Goal: Task Accomplishment & Management: Manage account settings

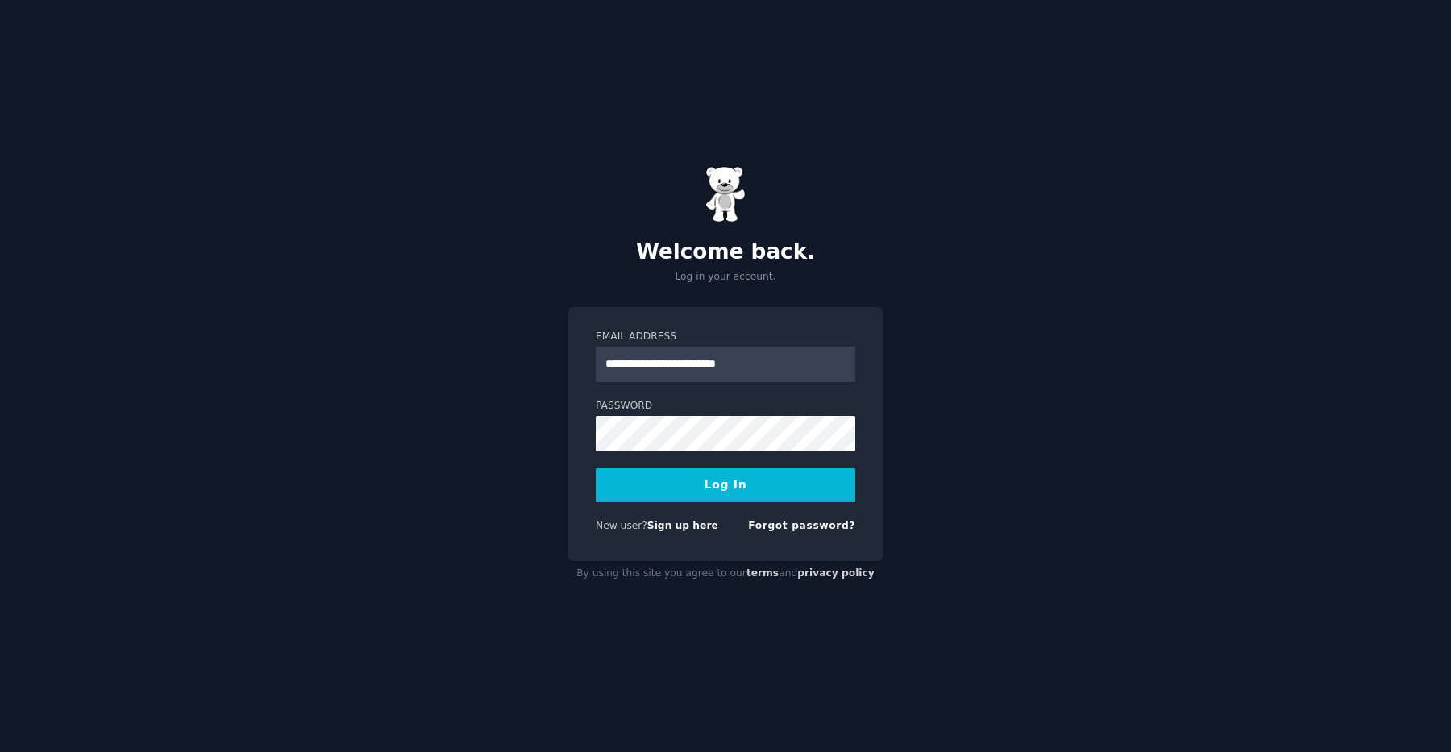
type input "**********"
click at [596, 468] on button "Log In" at bounding box center [726, 485] width 260 height 34
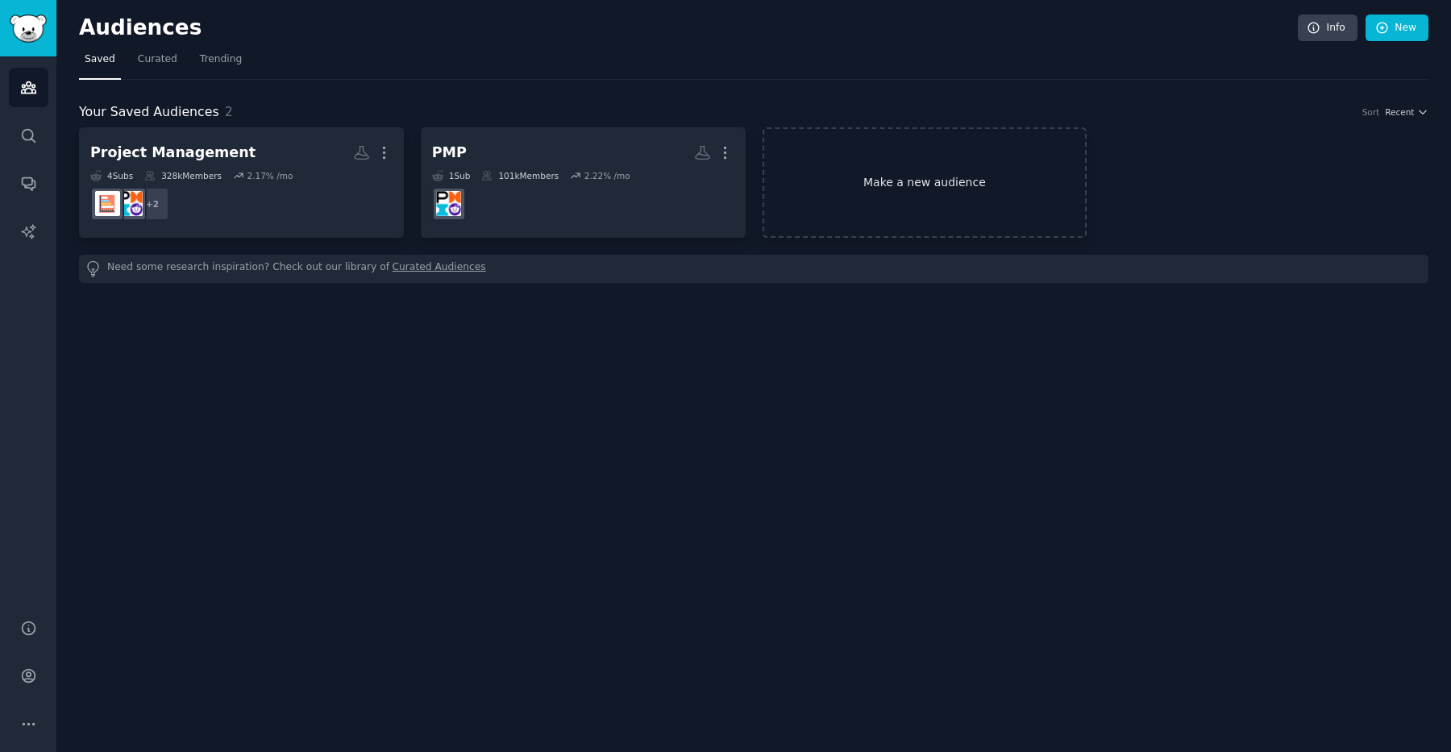
click at [845, 179] on link "Make a new audience" at bounding box center [925, 182] width 325 height 110
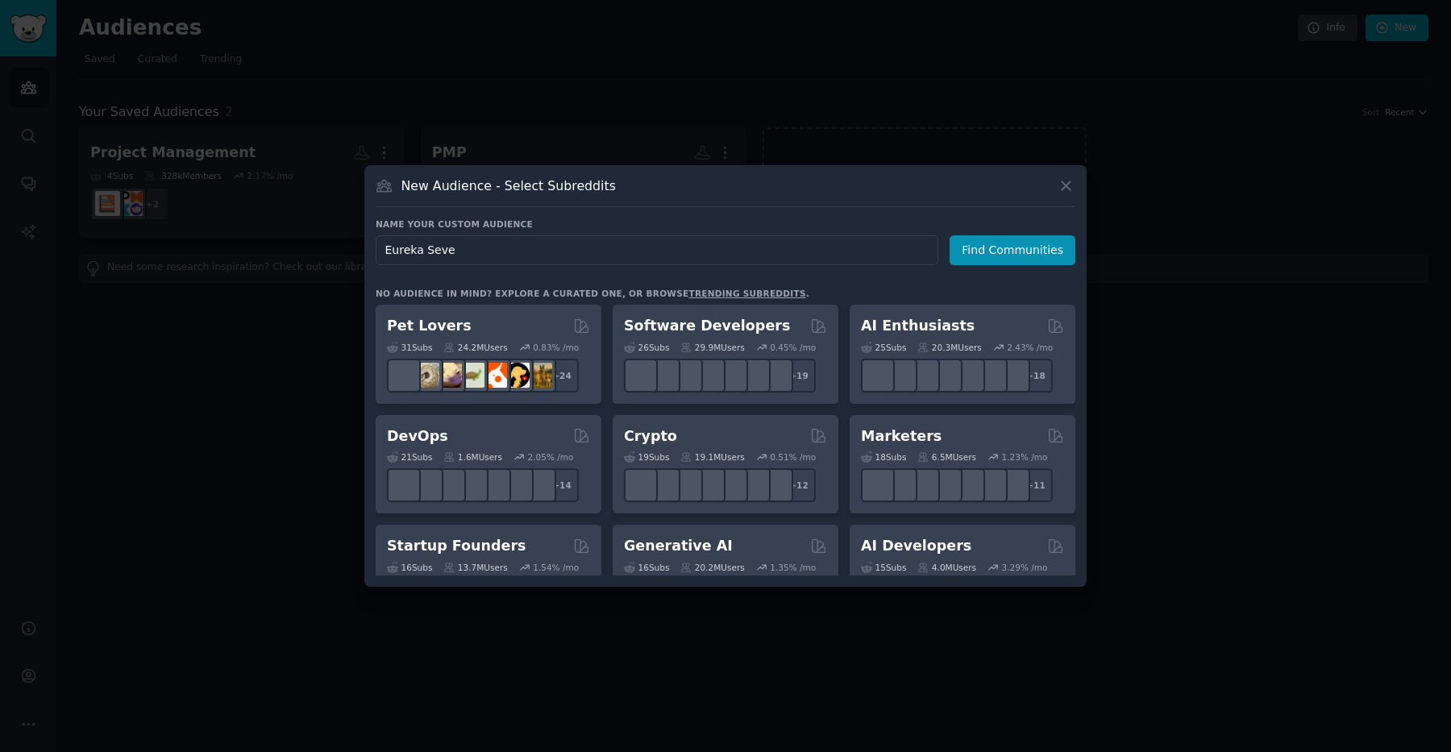
type input "Eureka Seven"
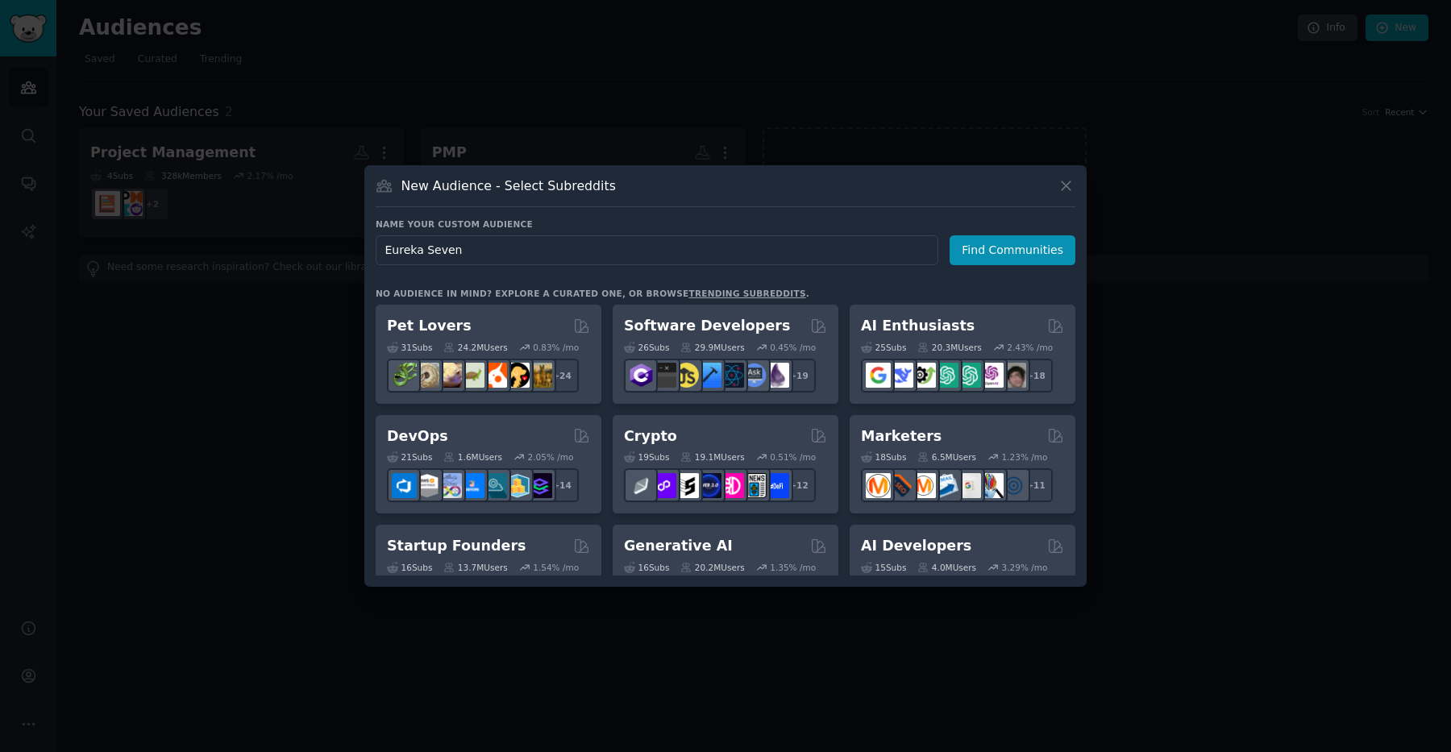
click button "Find Communities" at bounding box center [1013, 250] width 126 height 30
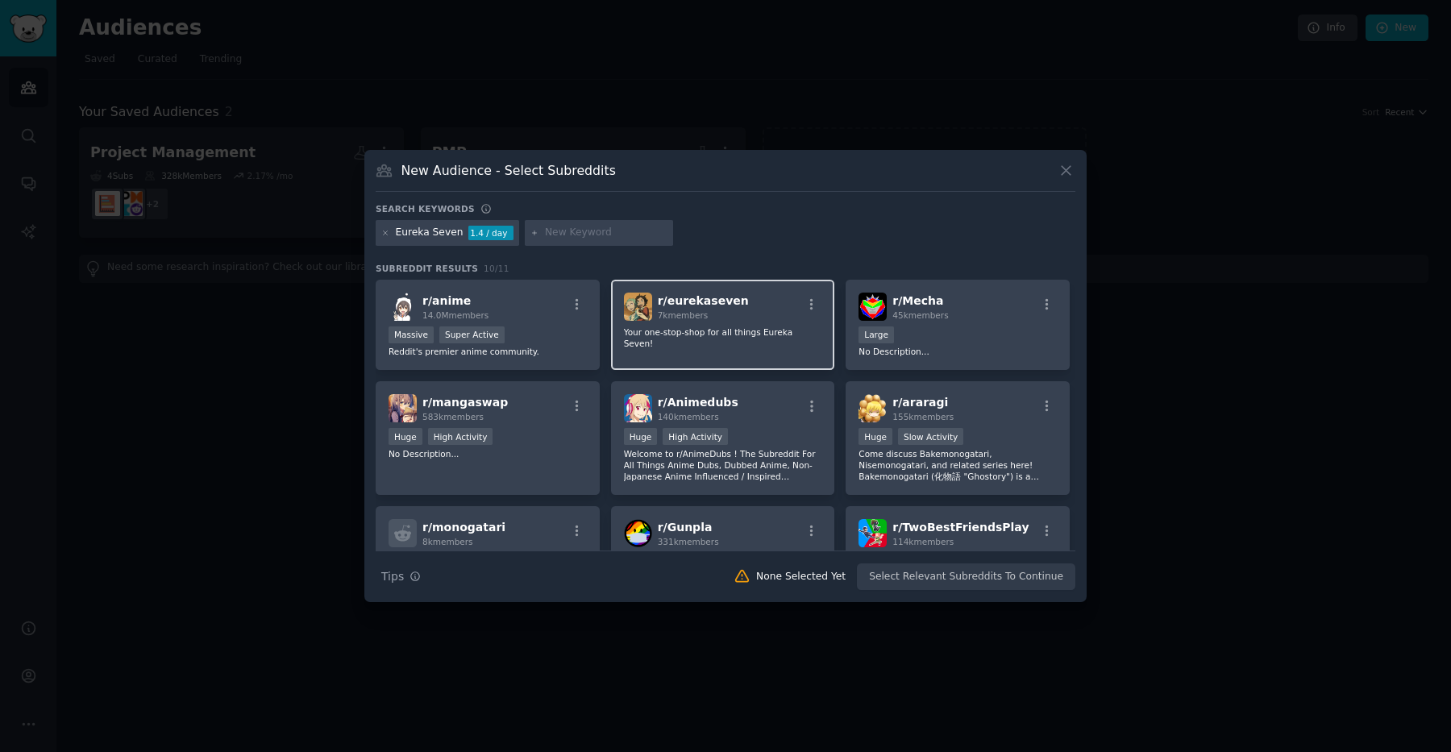
click at [700, 326] on p "Your one-stop-shop for all things Eureka Seven!" at bounding box center [723, 337] width 198 height 23
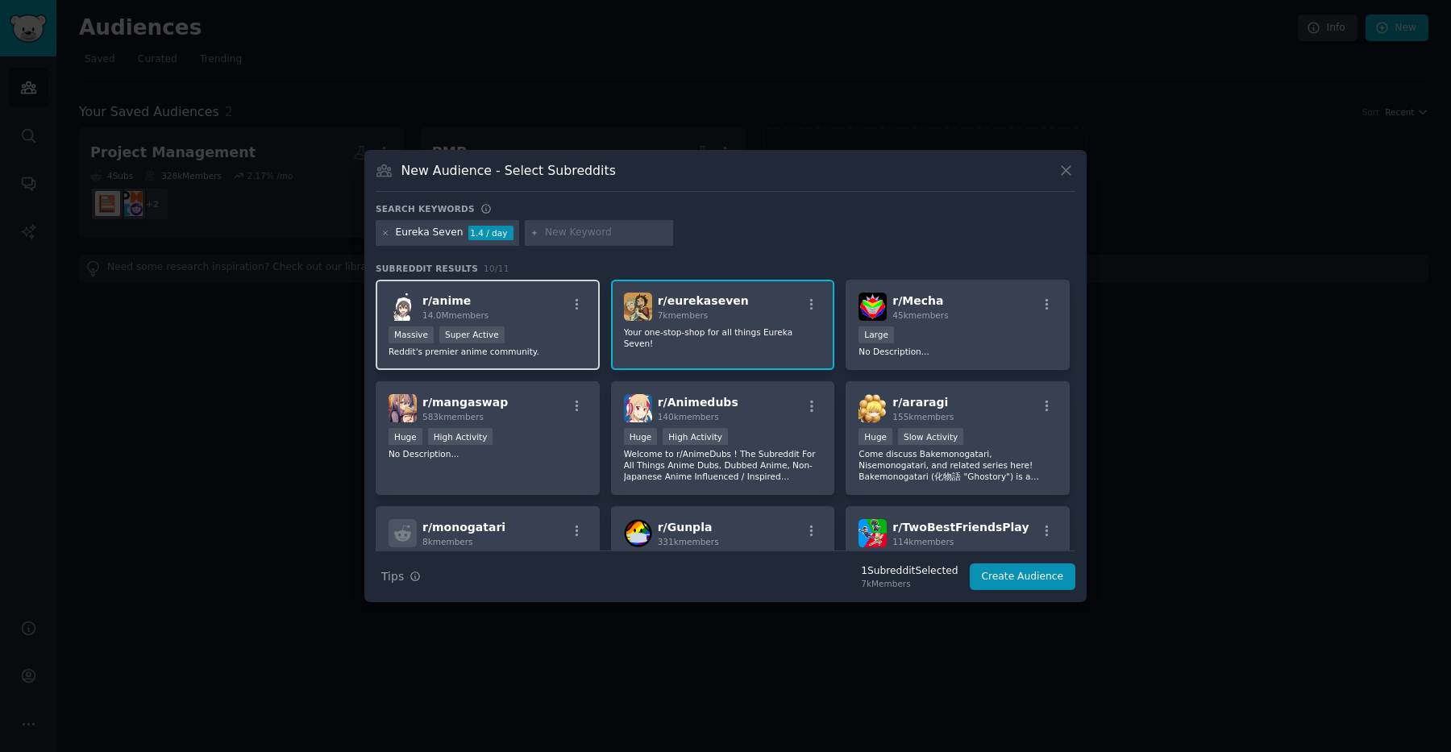
click at [558, 322] on div "r/ anime 14.0M members Massive Super Active Reddit's premier anime community." at bounding box center [488, 325] width 224 height 91
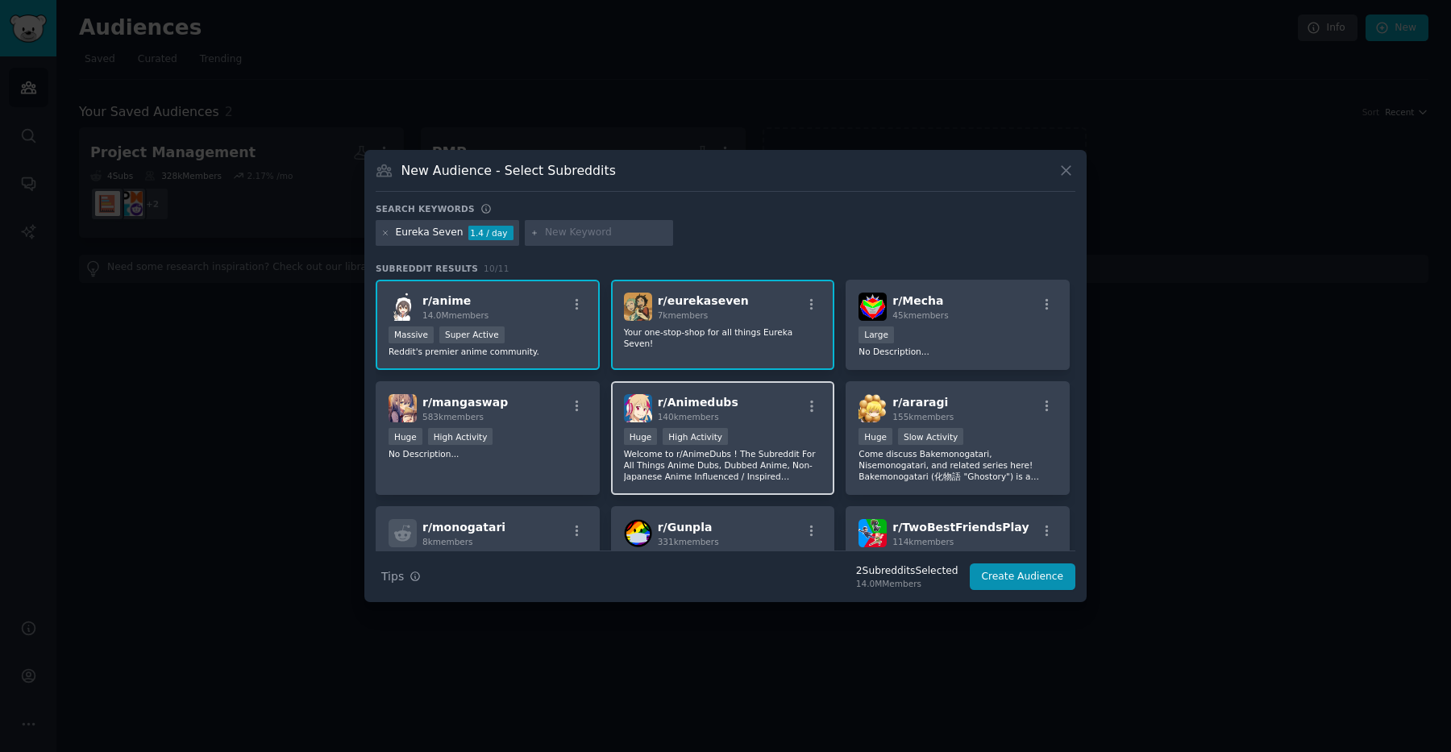
click at [739, 397] on div "r/ Animedubs 140k members" at bounding box center [723, 408] width 198 height 28
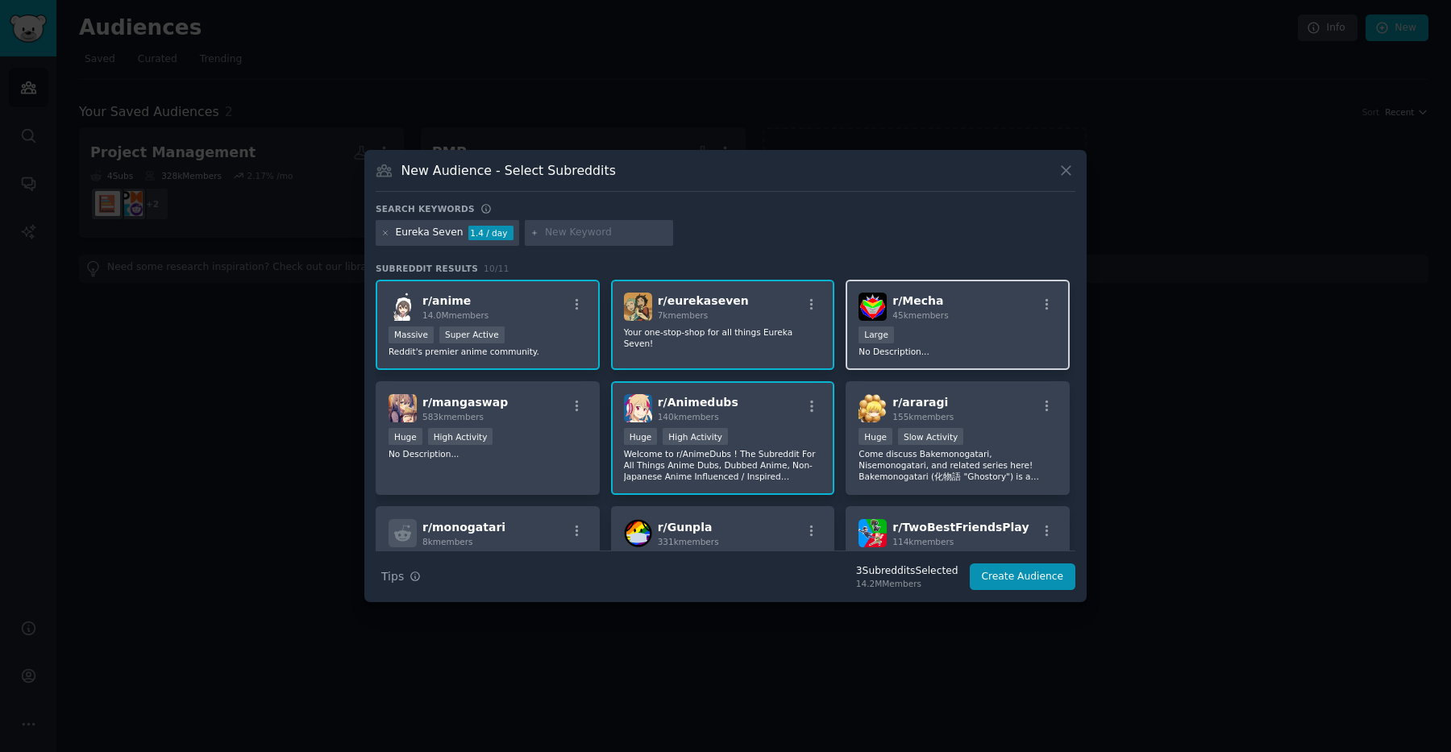
click at [920, 321] on div "r/ Mecha 45k members Large No Description..." at bounding box center [958, 325] width 224 height 91
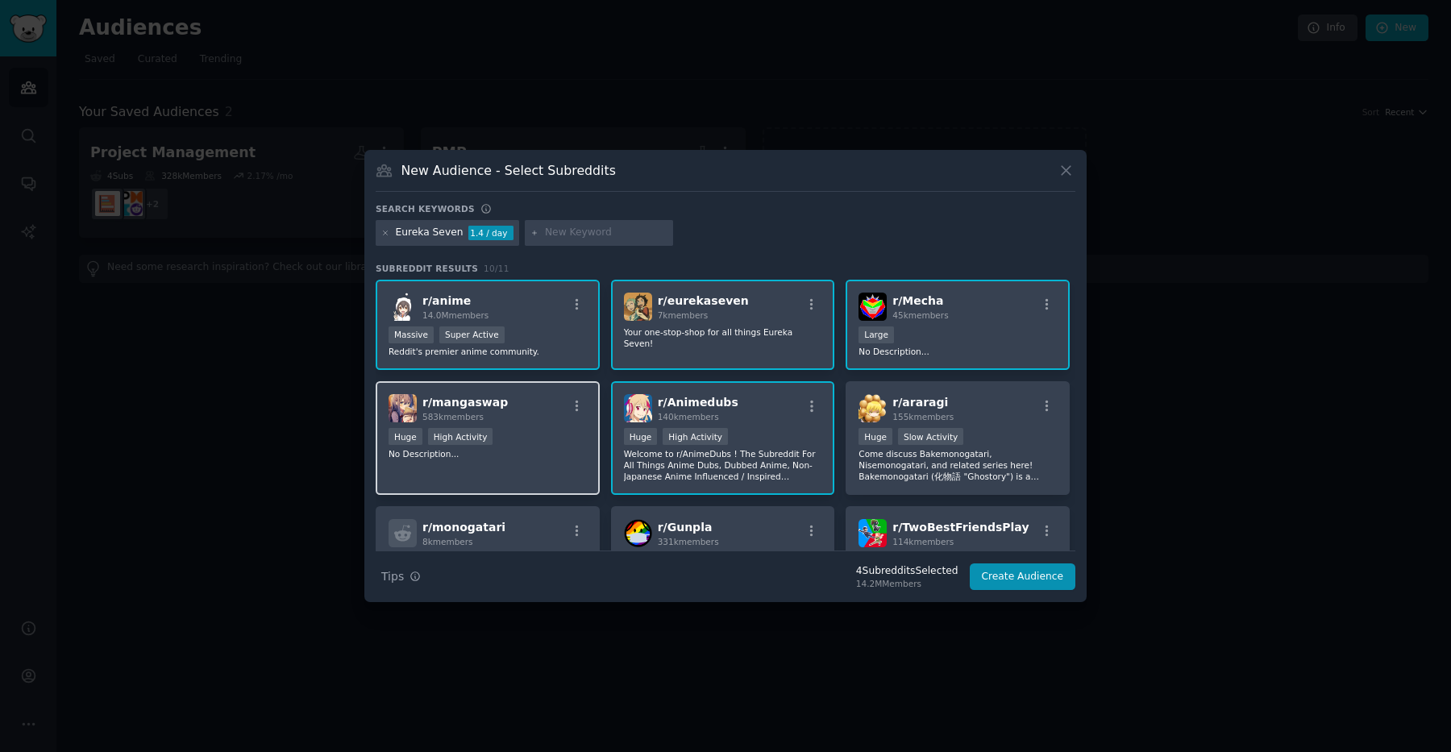
click at [559, 443] on div "Huge High Activity" at bounding box center [488, 438] width 198 height 20
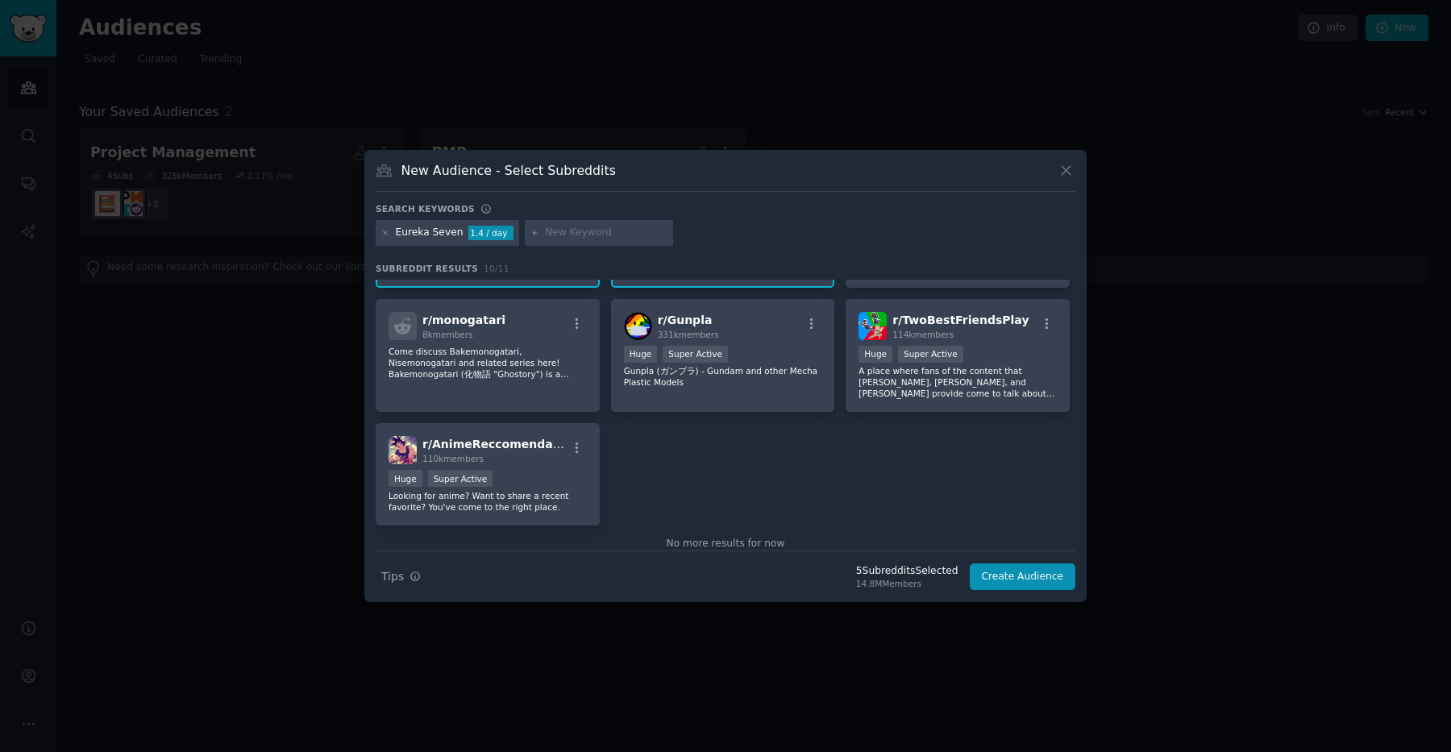
scroll to position [229, 0]
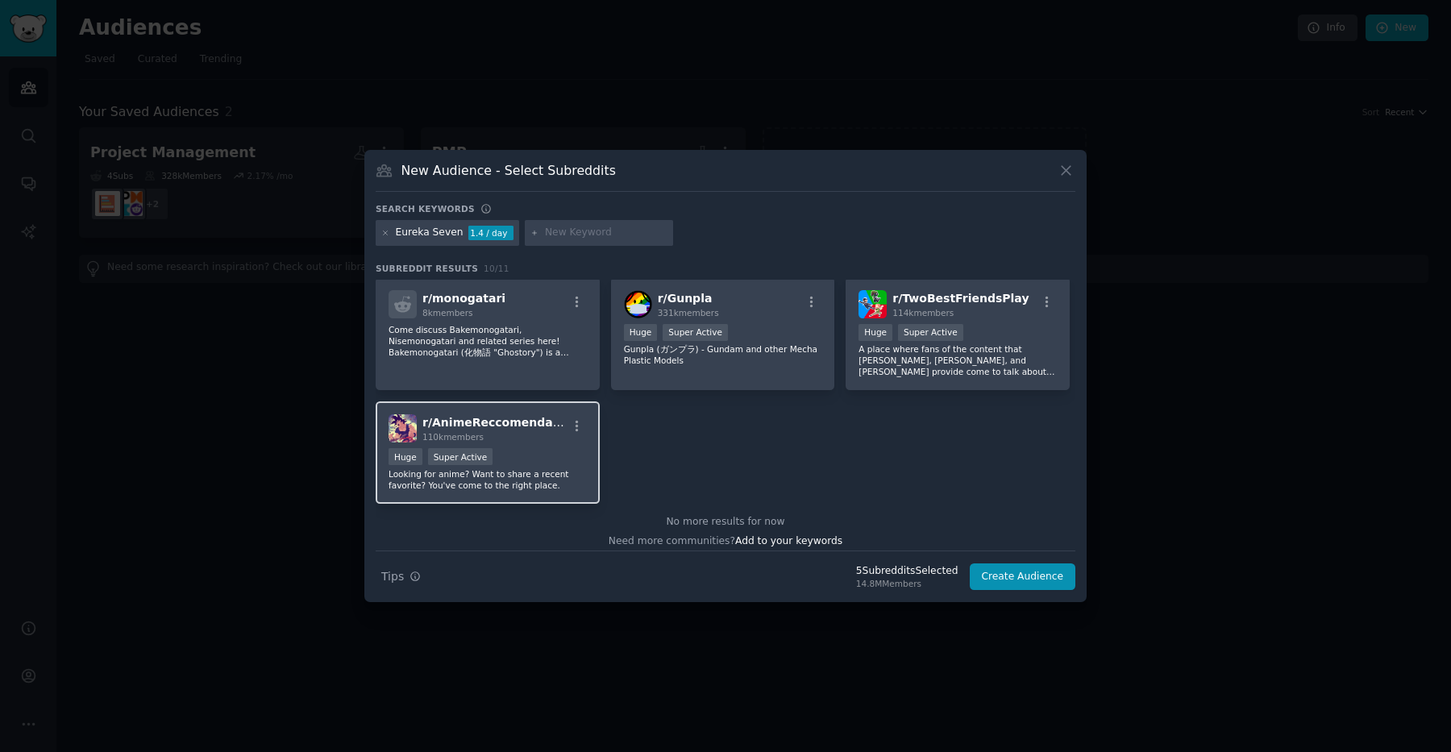
click at [516, 451] on div "Huge Super Active" at bounding box center [488, 458] width 198 height 20
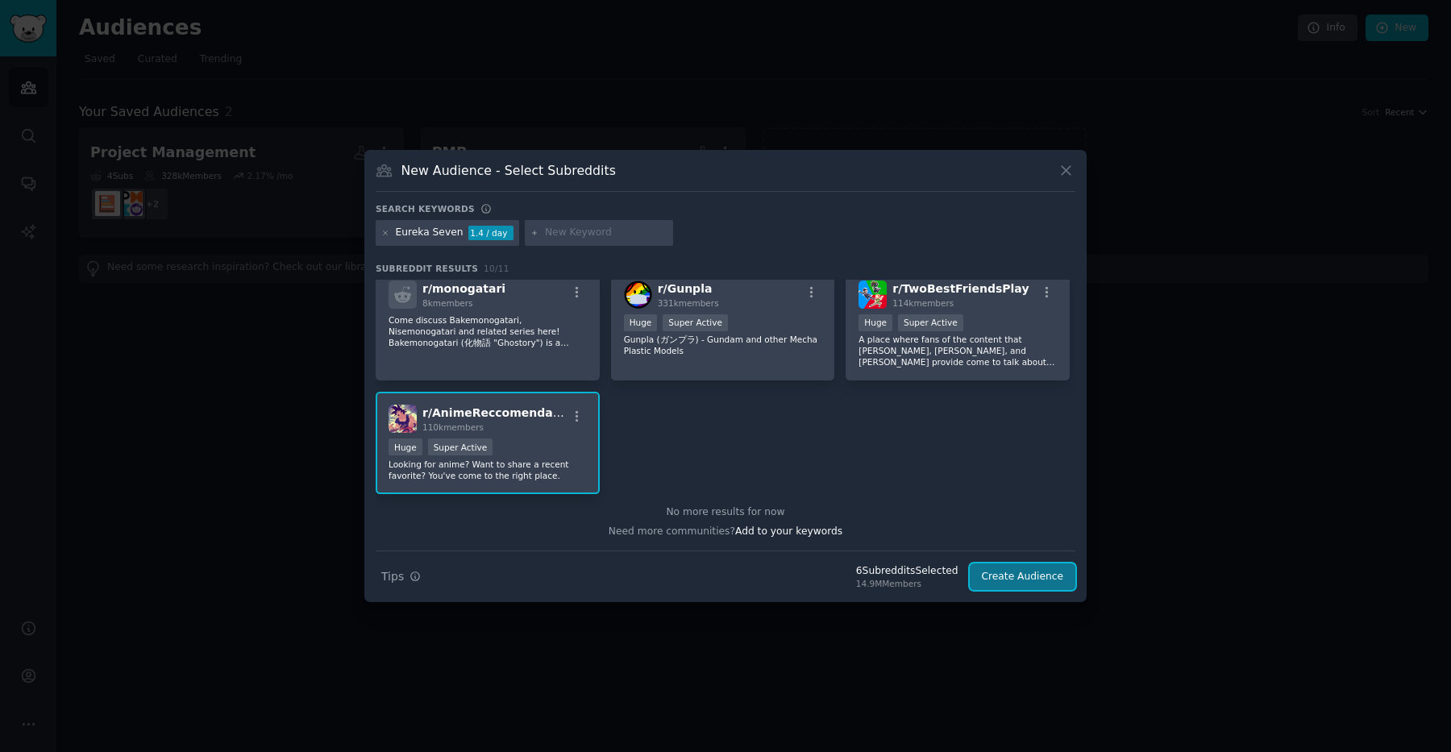
click at [1048, 576] on button "Create Audience" at bounding box center [1023, 576] width 106 height 27
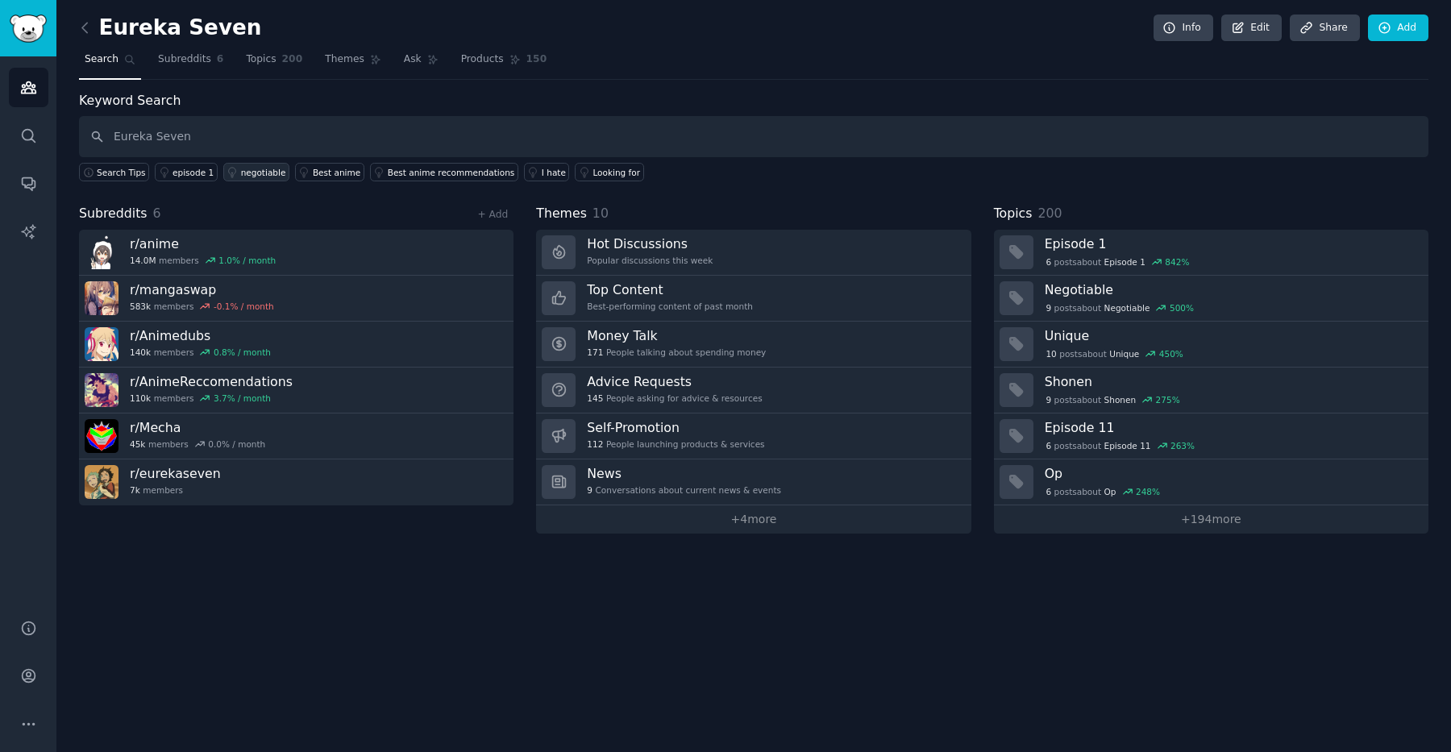
type input "Eureka Seven"
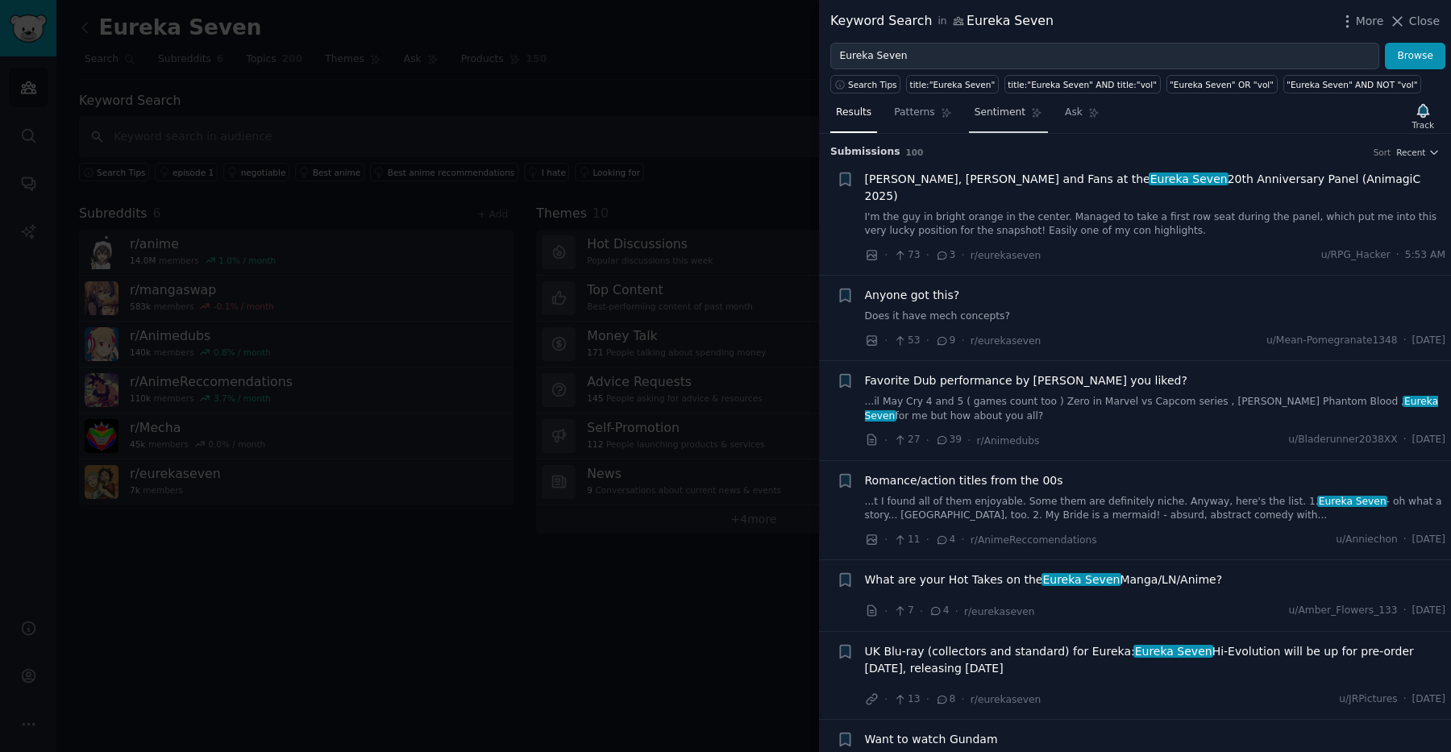
click at [992, 110] on span "Sentiment" at bounding box center [1000, 113] width 51 height 15
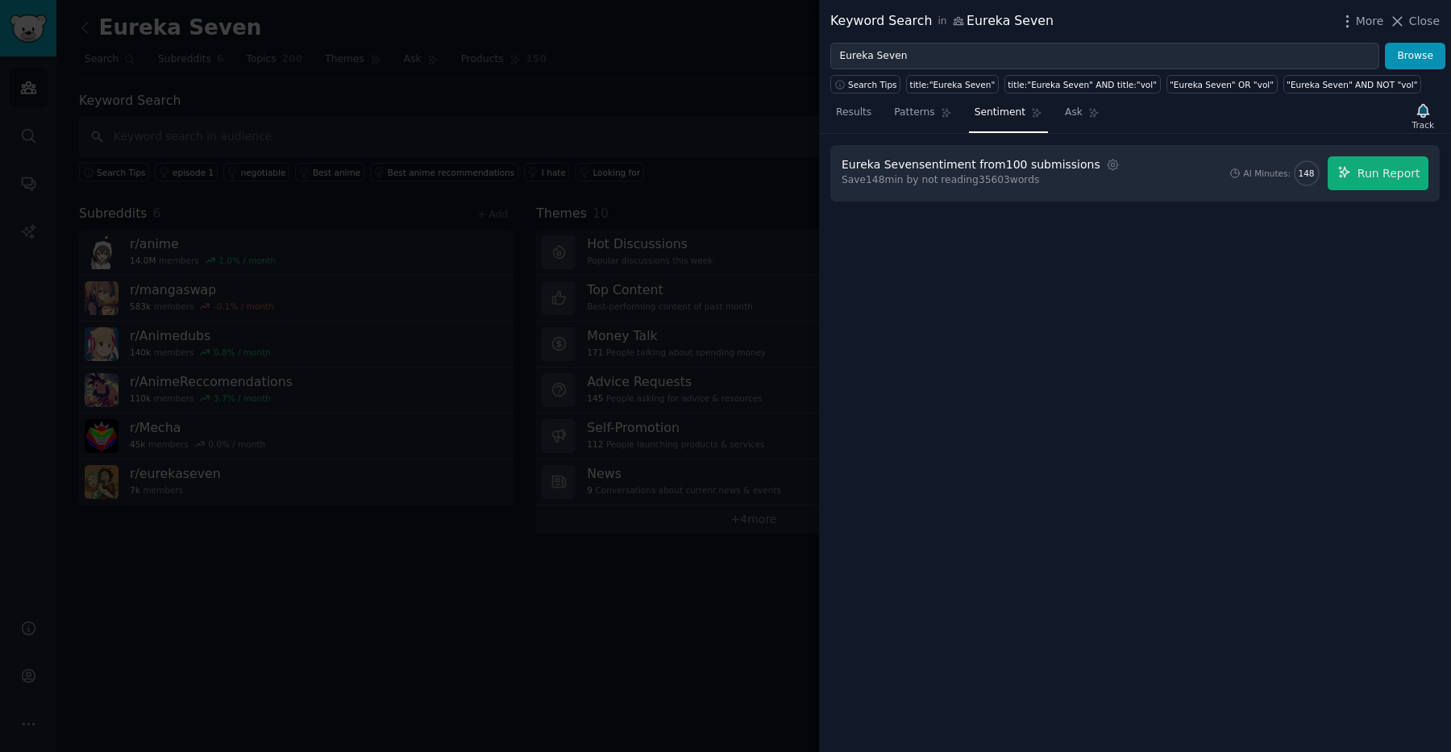
click at [1107, 316] on div "Eureka Seven sentiment from 100 submissions Settings Save 148 min by not readin…" at bounding box center [1135, 443] width 632 height 618
click at [1106, 169] on icon "button" at bounding box center [1113, 165] width 15 height 15
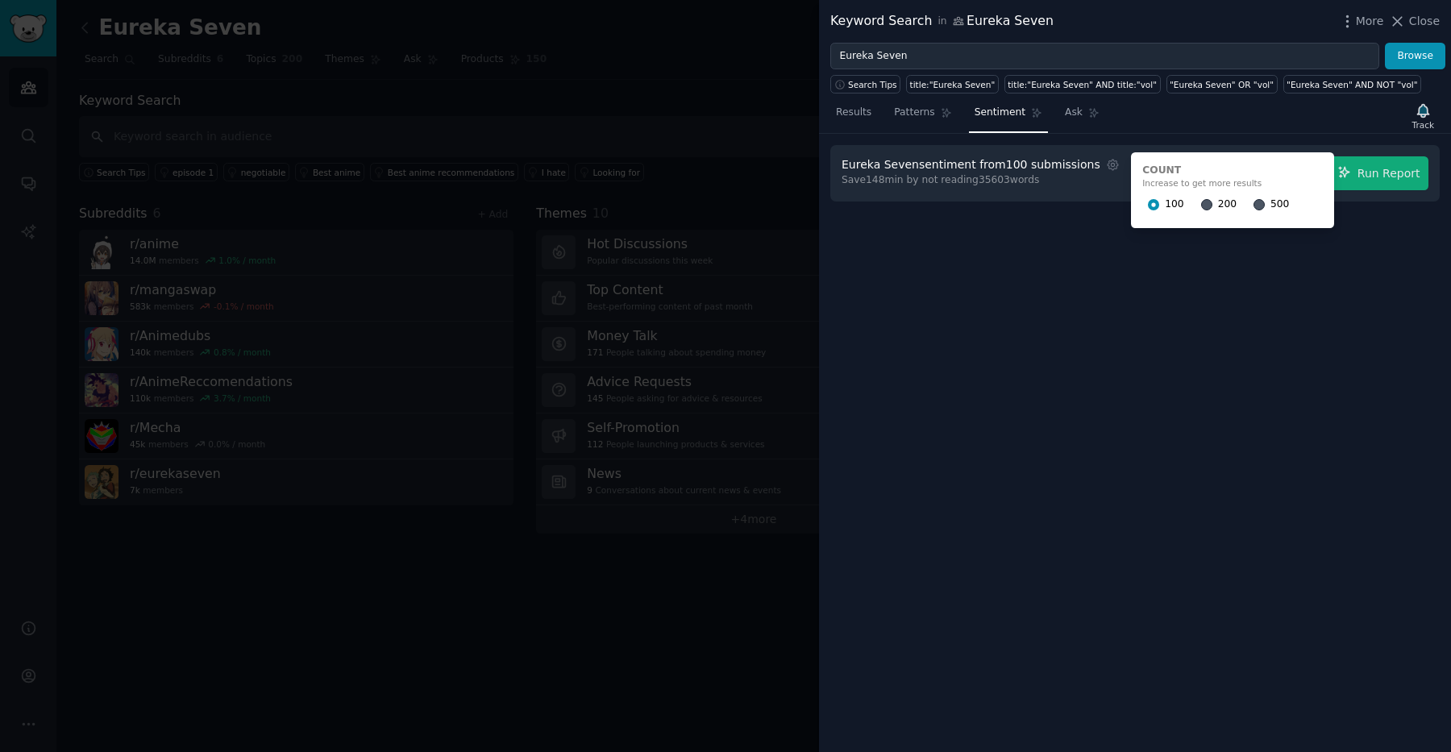
click at [1085, 267] on div "Eureka Seven sentiment from 100 submissions Settings Count Increase to get more…" at bounding box center [1135, 443] width 632 height 618
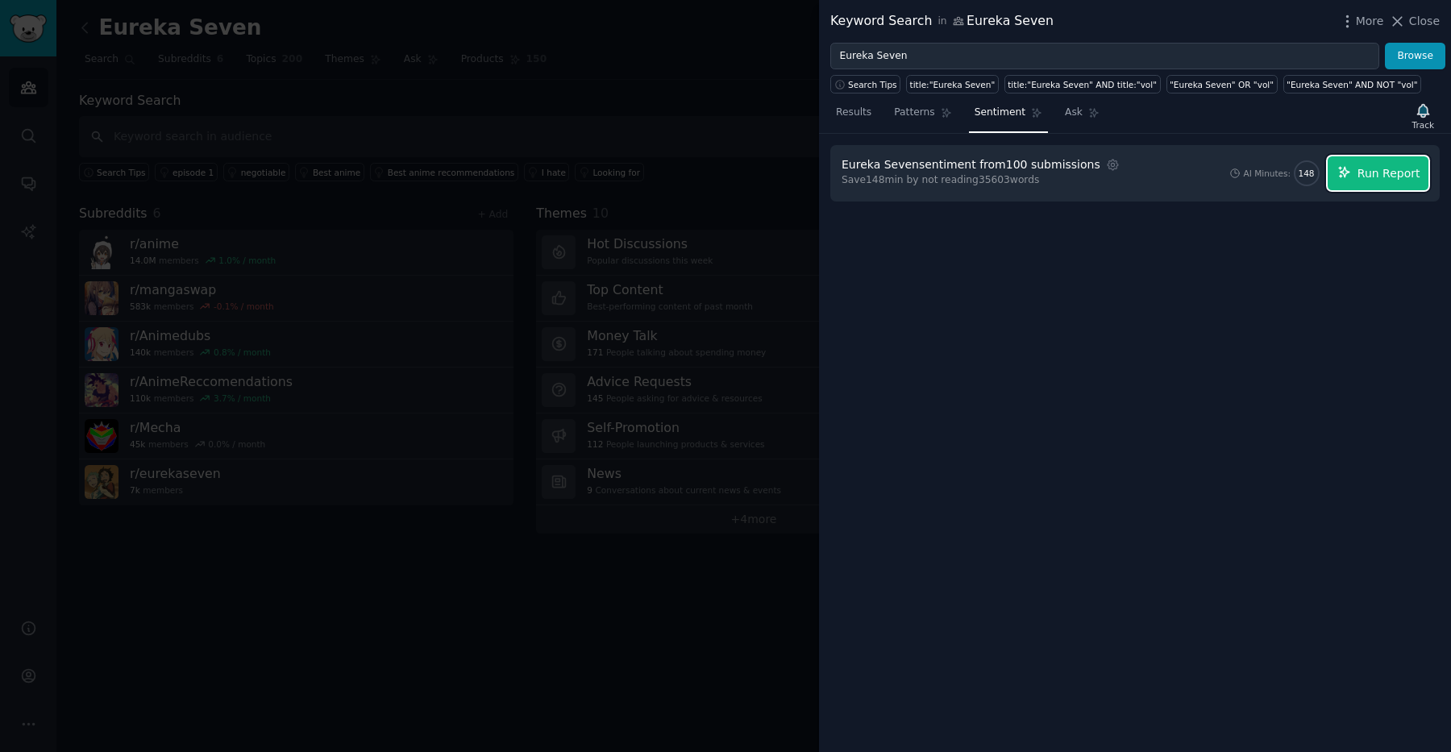
click at [1362, 184] on button "Run Report" at bounding box center [1378, 173] width 101 height 34
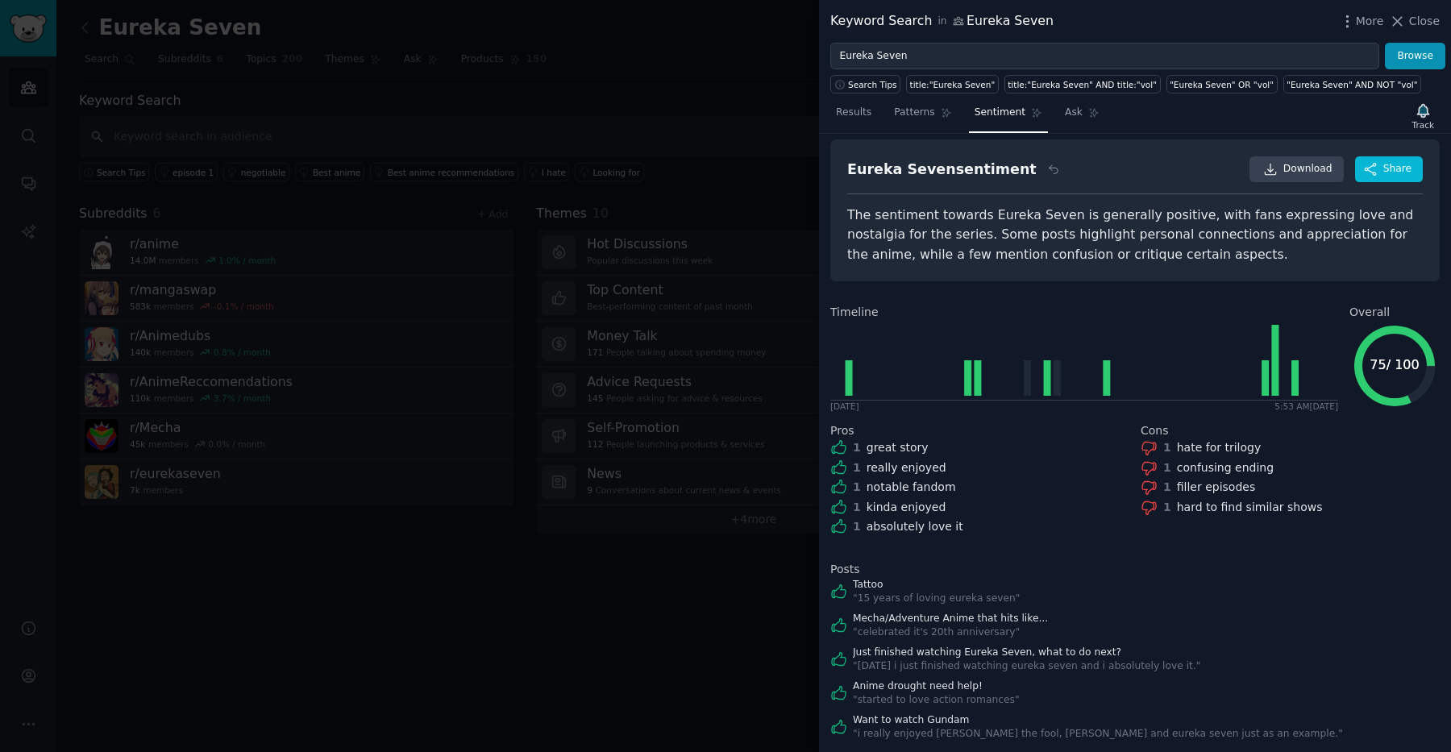
scroll to position [18, 0]
click at [1307, 164] on span "Download" at bounding box center [1307, 168] width 49 height 15
click at [1073, 113] on span "Ask" at bounding box center [1074, 113] width 18 height 15
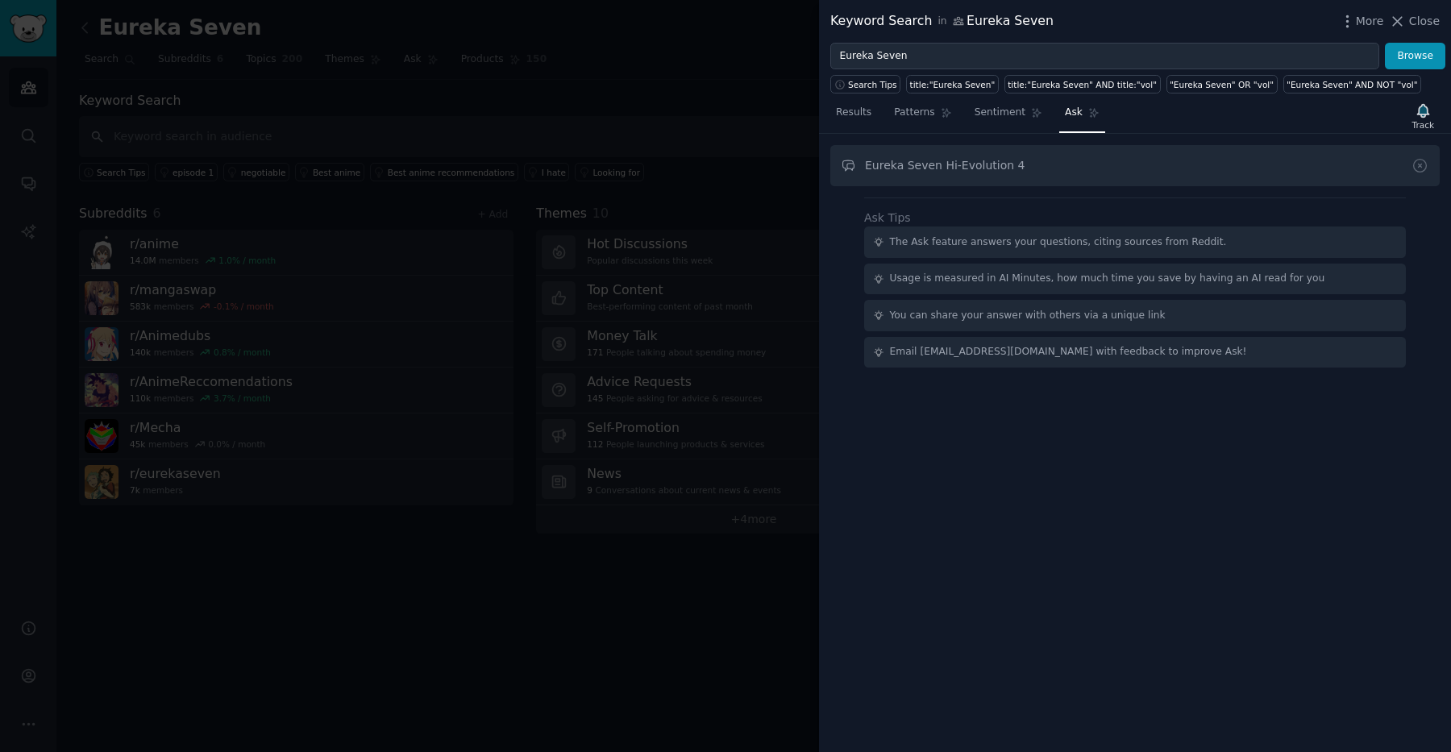
type input "Eureka Seven Hi-Evolution 4"
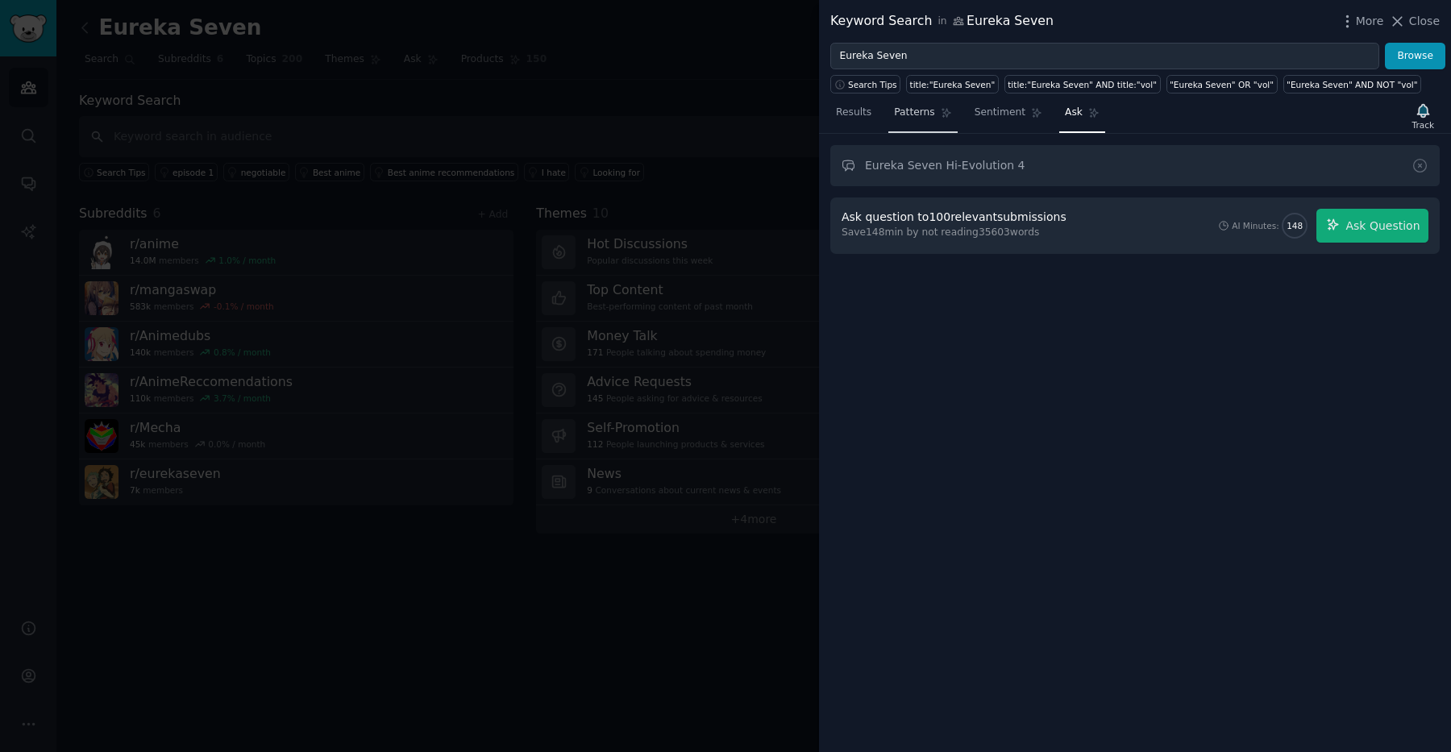
click at [901, 108] on span "Patterns" at bounding box center [914, 113] width 40 height 15
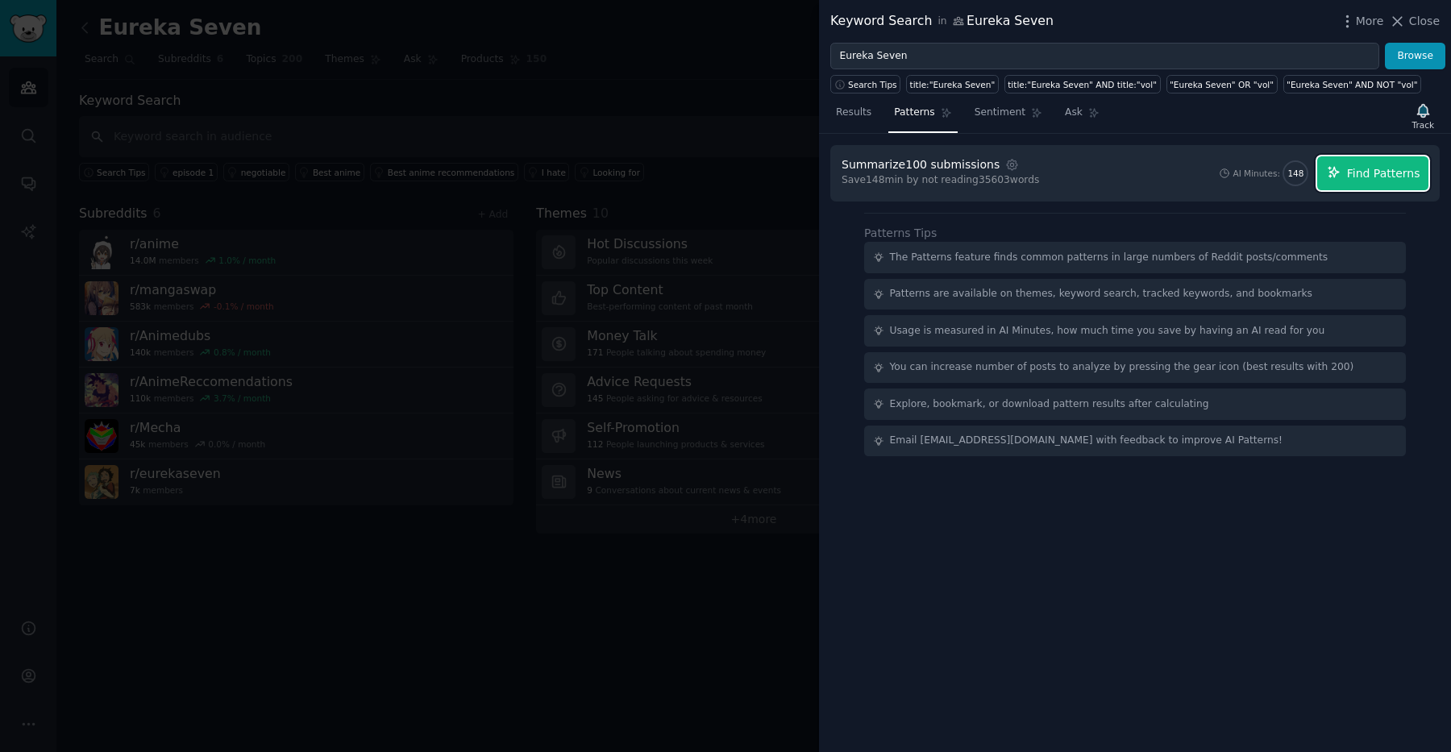
click at [1366, 177] on span "Find Patterns" at bounding box center [1383, 173] width 73 height 17
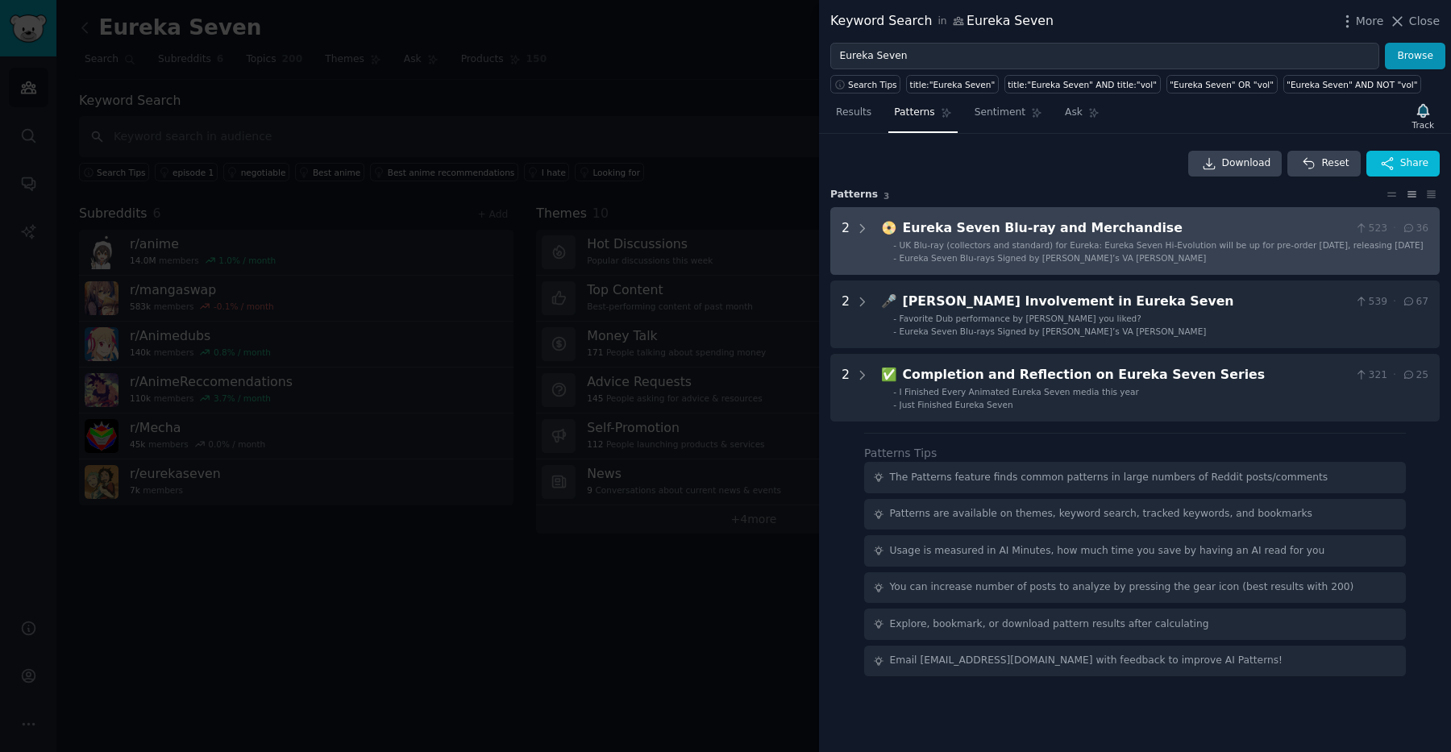
click at [1239, 233] on div "Eureka Seven Blu-ray and Merchandise" at bounding box center [1126, 228] width 447 height 20
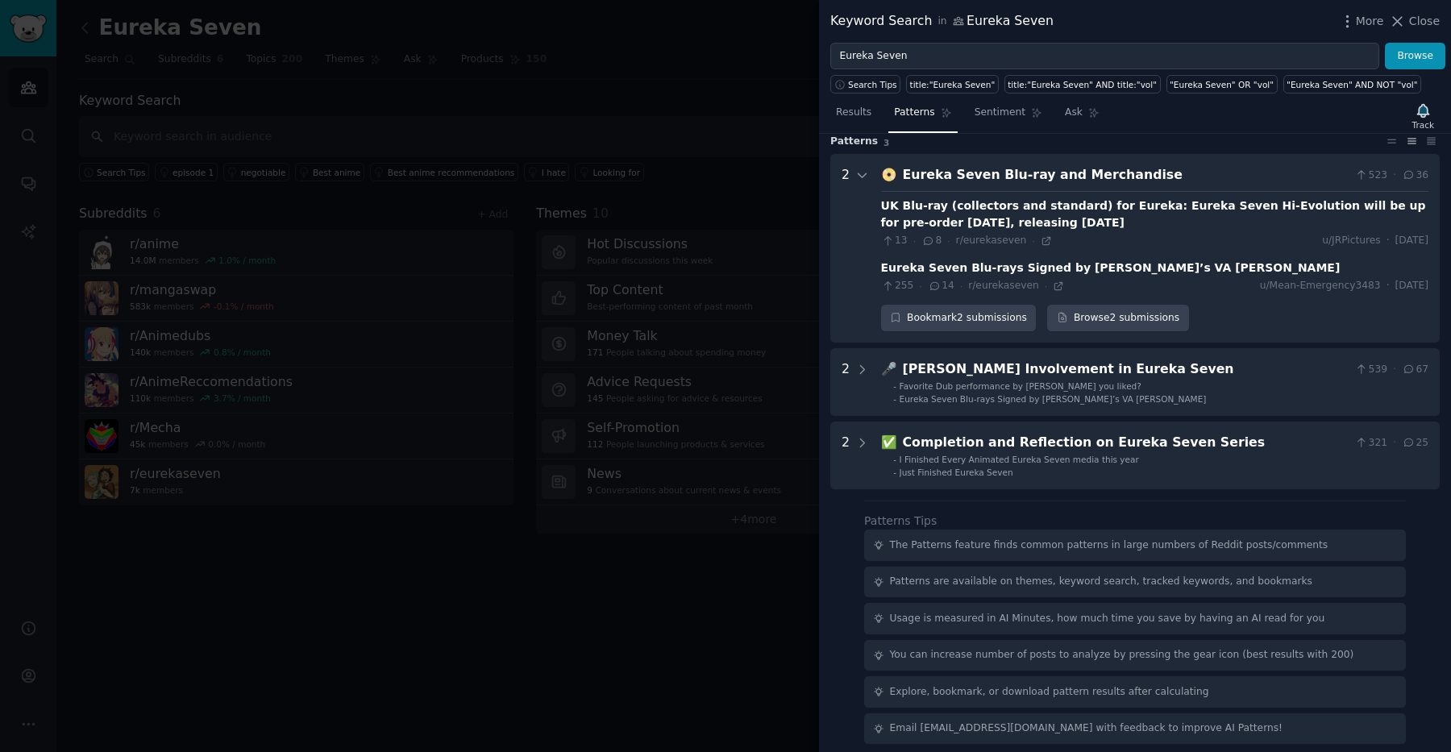
scroll to position [62, 0]
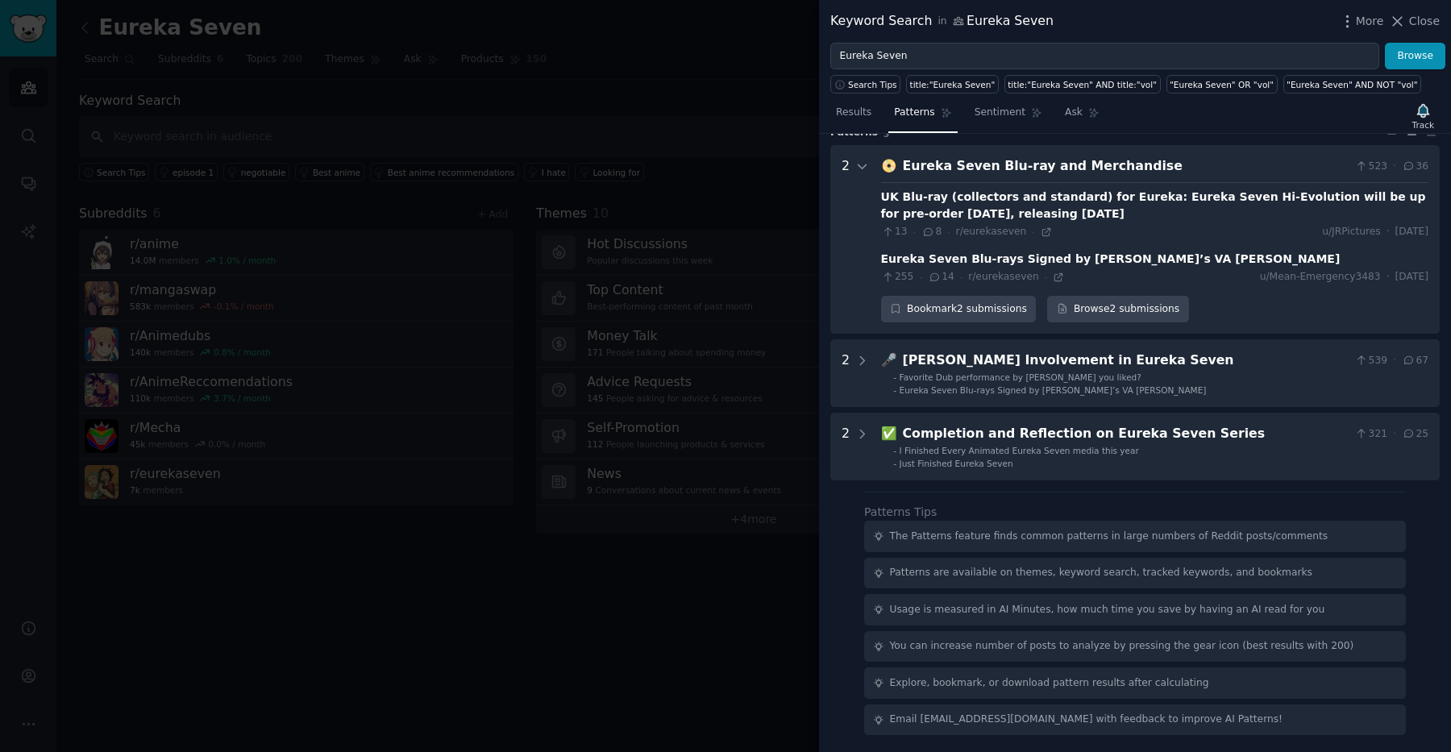
click at [1193, 161] on div "Eureka Seven Blu-ray and Merchandise" at bounding box center [1126, 166] width 447 height 20
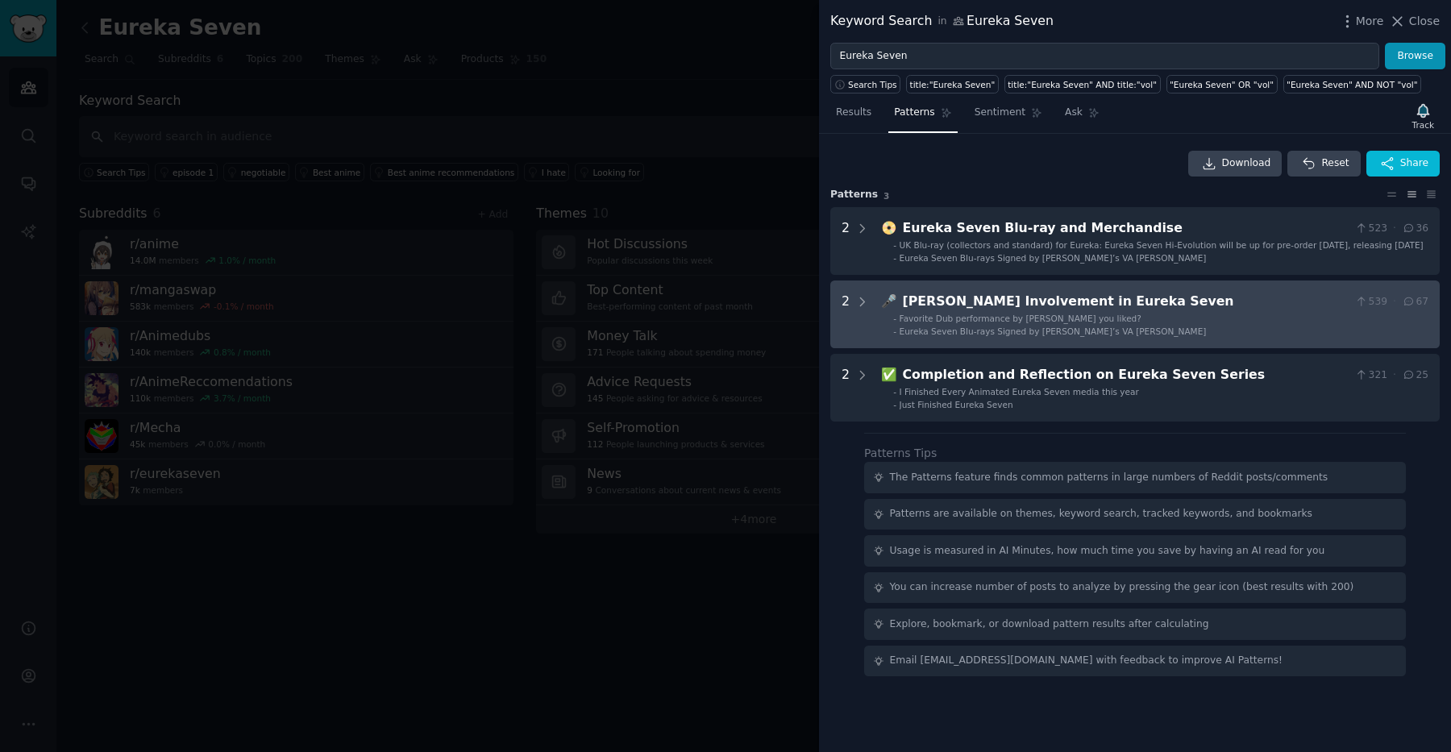
click at [1151, 303] on div "Johnny Yong Bosch's Involvement in Eureka Seven" at bounding box center [1126, 302] width 447 height 20
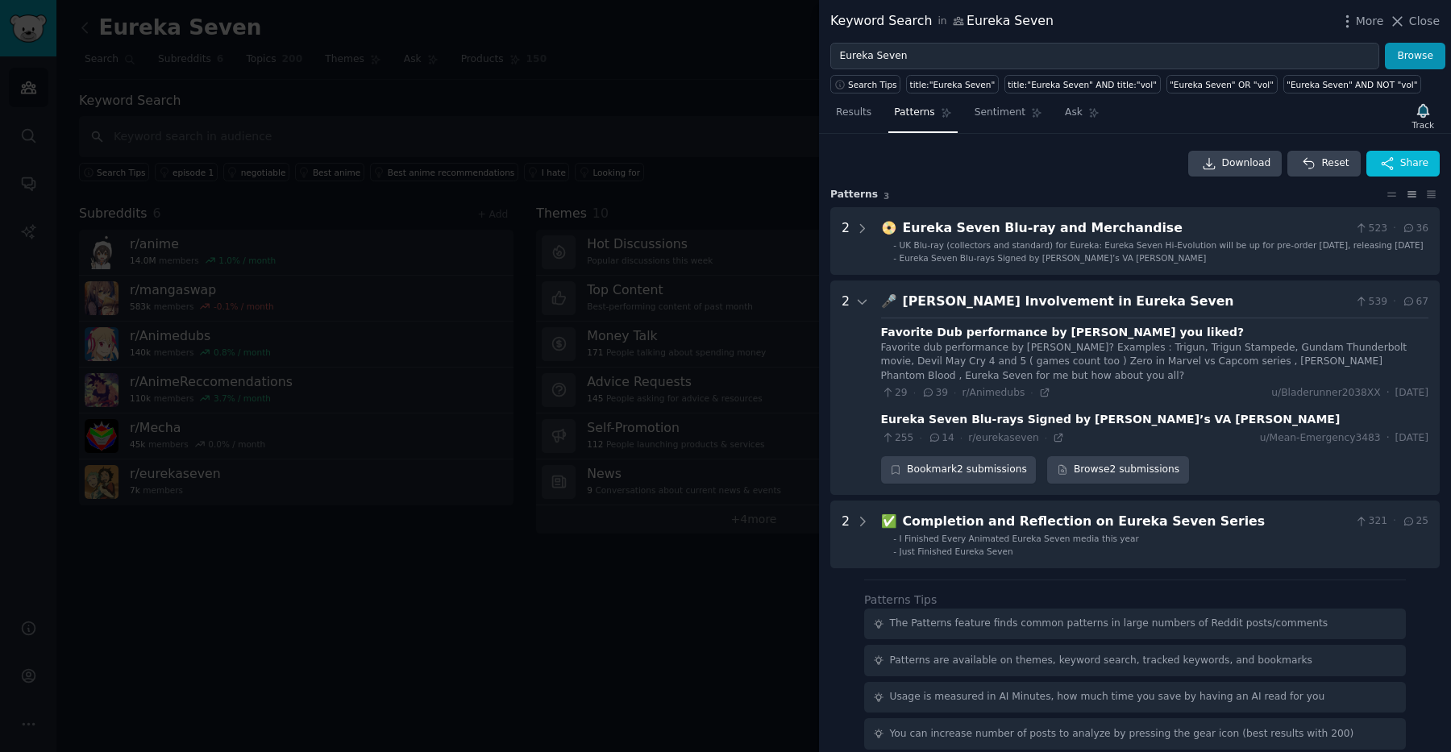
scroll to position [2, 0]
click at [1104, 306] on div "Johnny Yong Bosch's Involvement in Eureka Seven" at bounding box center [1126, 300] width 447 height 20
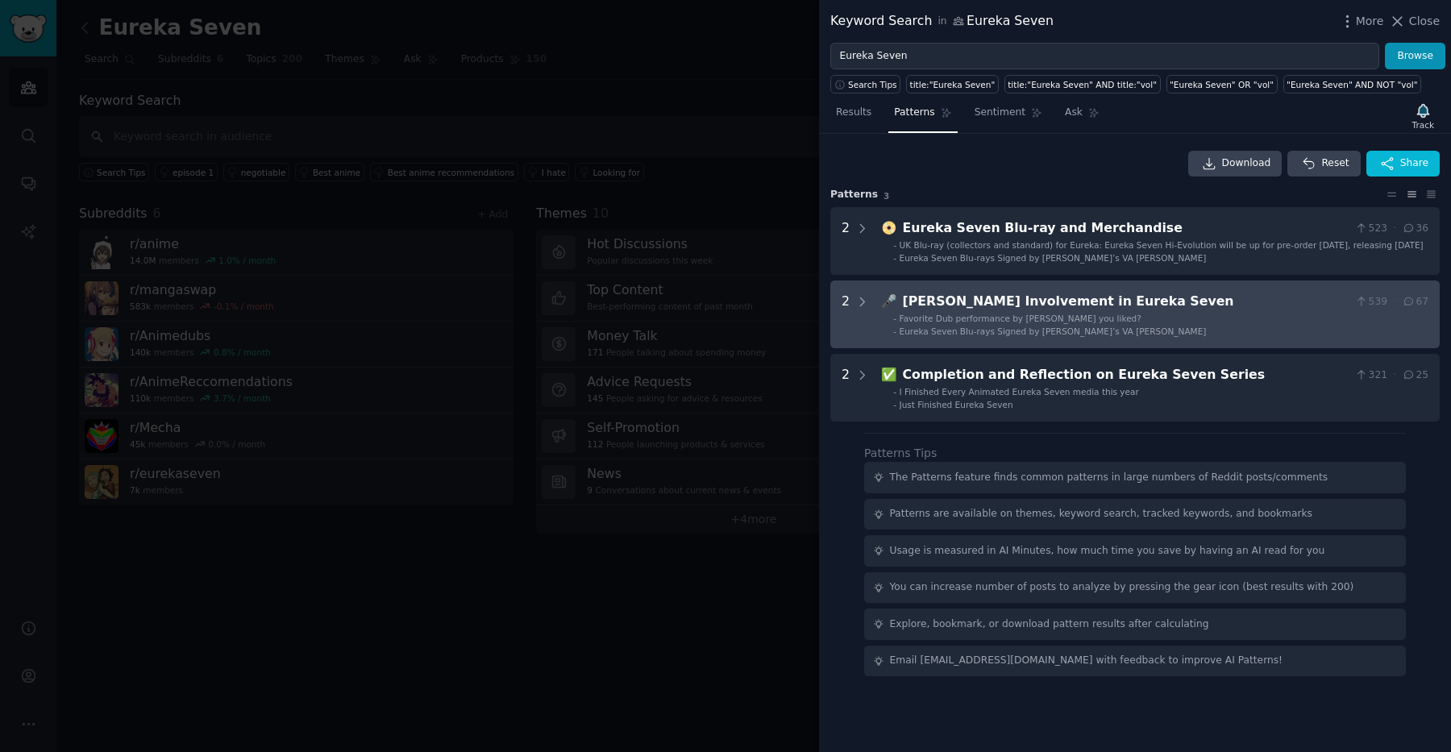
scroll to position [0, 0]
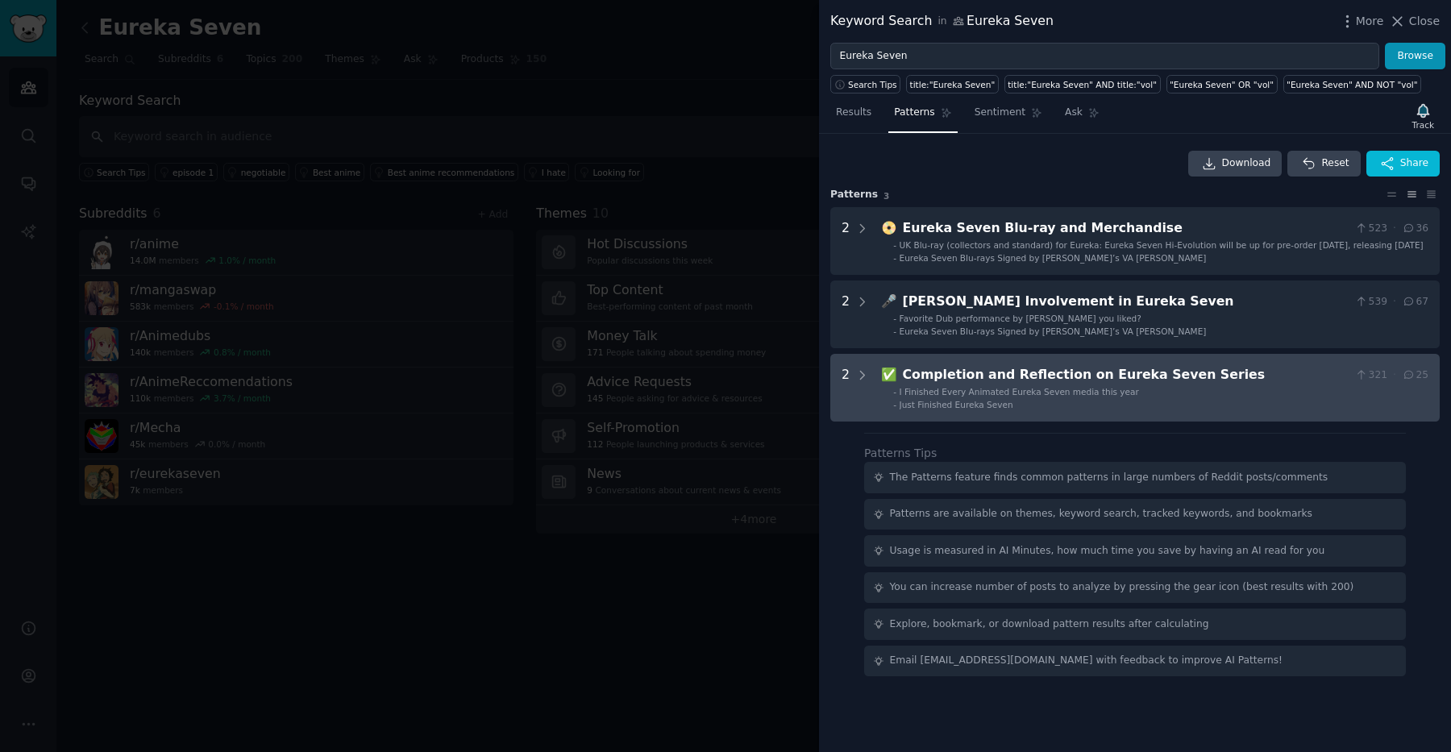
click at [1071, 375] on div "Completion and Reflection on Eureka Seven Series" at bounding box center [1126, 375] width 447 height 20
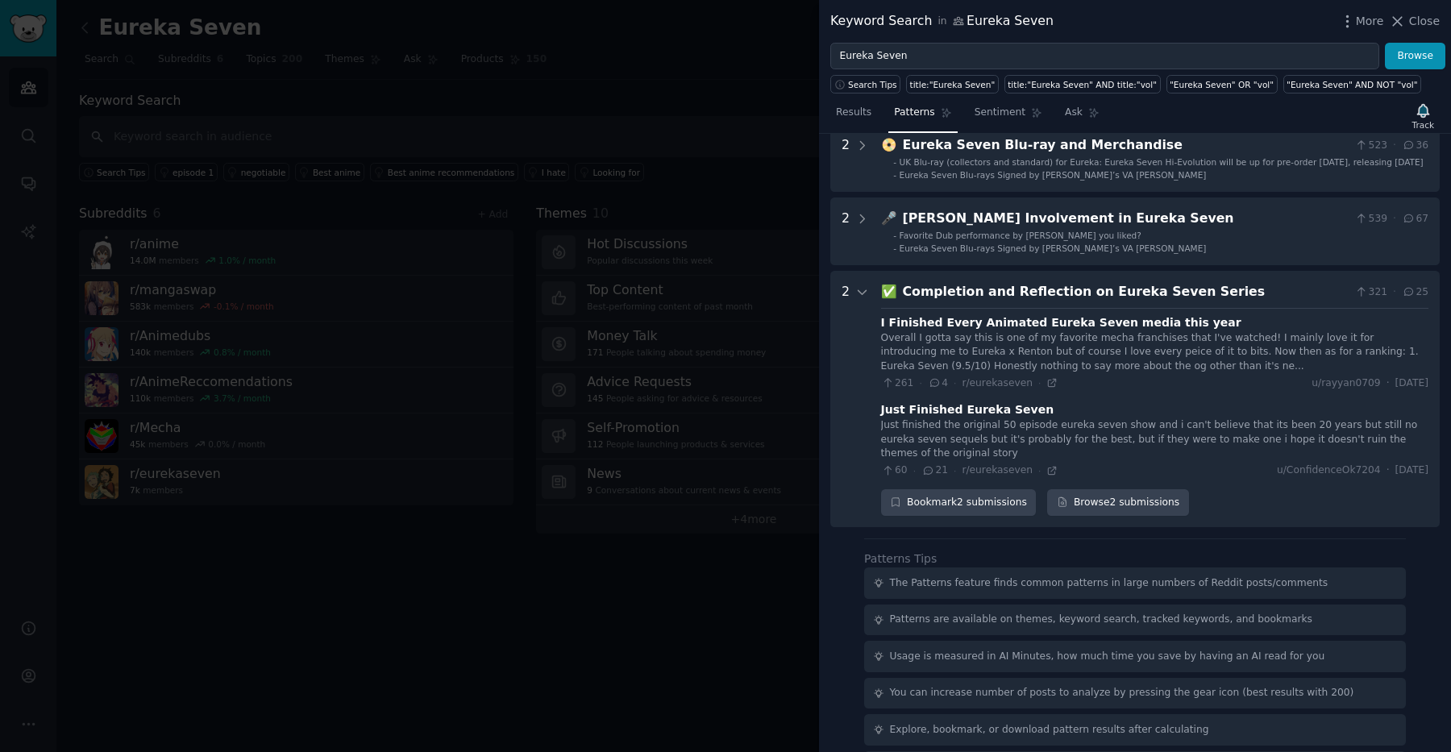
scroll to position [130, 0]
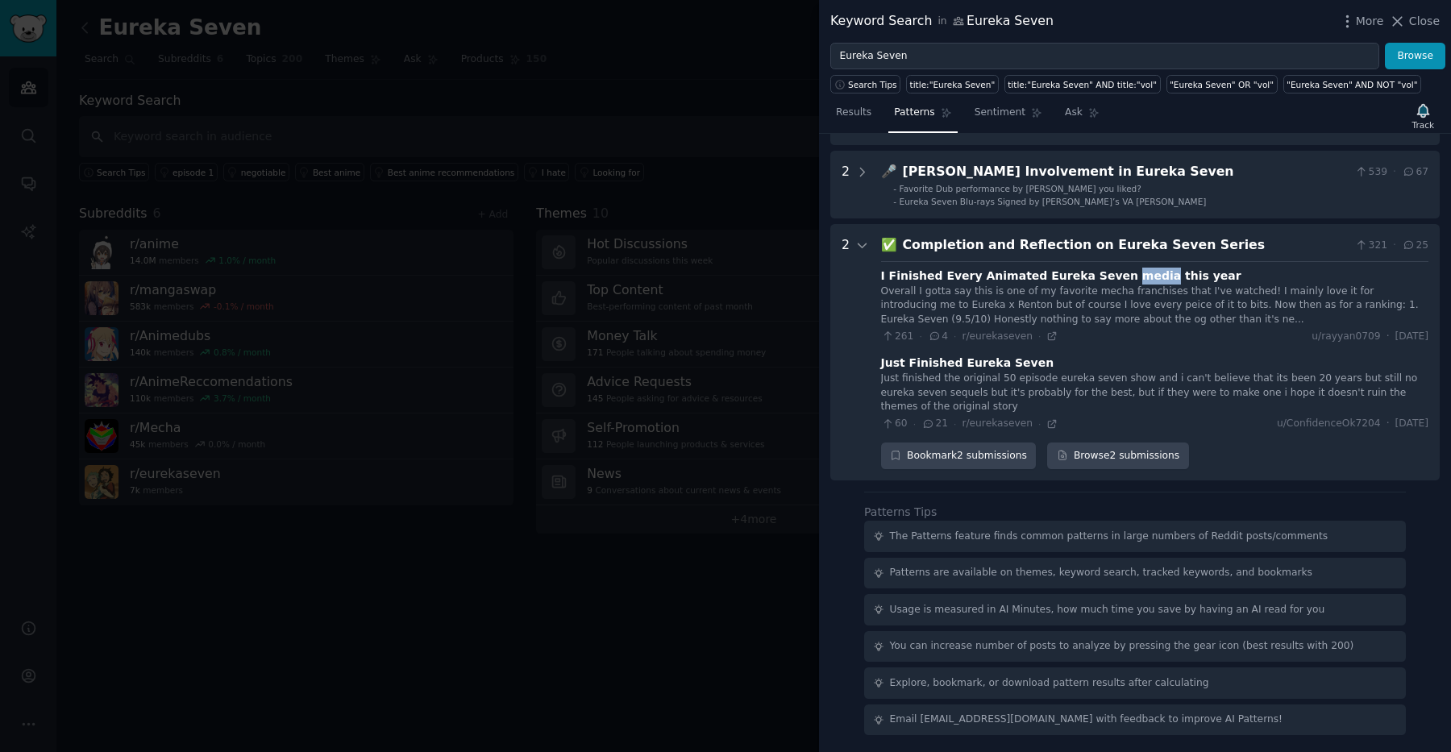
click at [1100, 276] on div "I Finished Every Animated Eureka Seven media this year" at bounding box center [1061, 276] width 360 height 17
click at [1115, 463] on link "Browse 2 submissions" at bounding box center [1117, 456] width 141 height 27
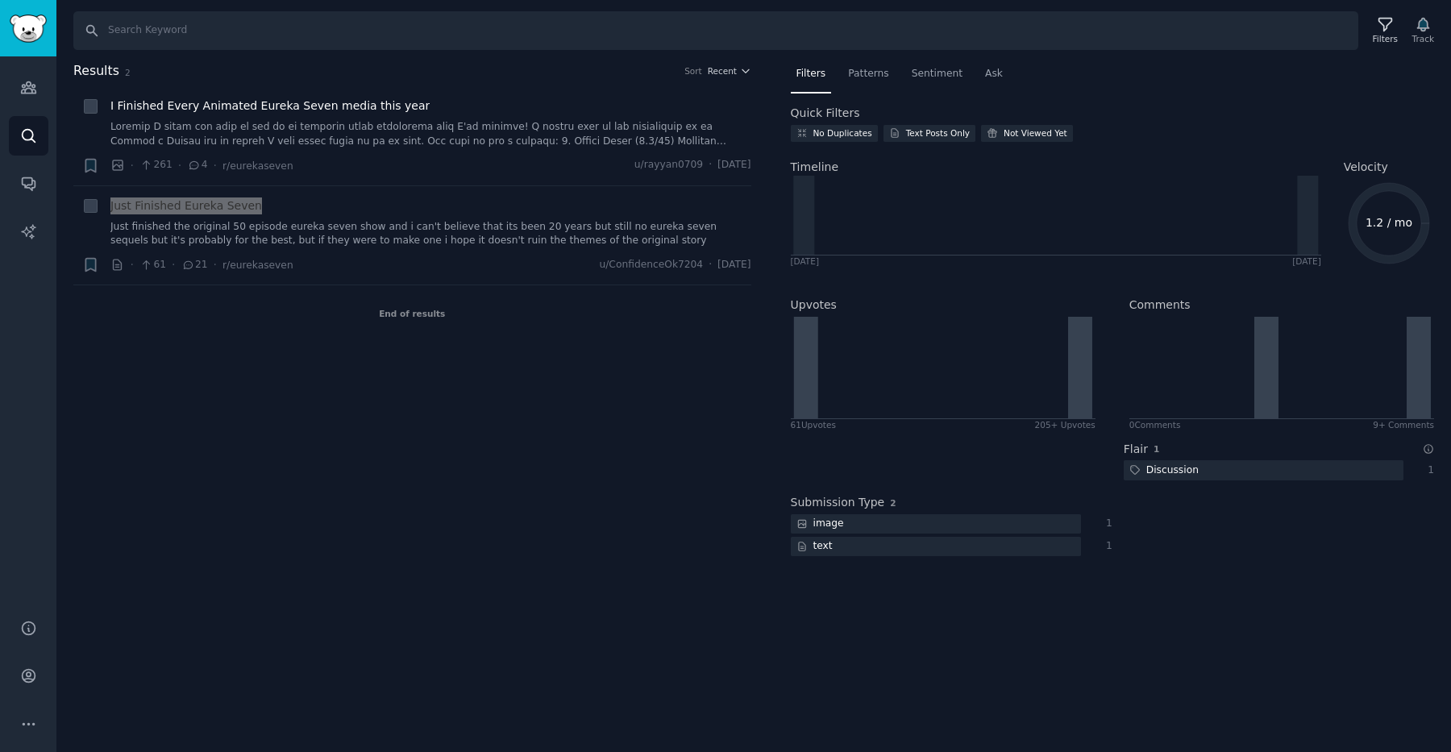
drag, startPoint x: 239, startPoint y: 207, endPoint x: 1262, endPoint y: 2, distance: 1043.5
click at [0, 0] on div "Audiences Search Conversations AI Reports Help Account More Search Filters Trac…" at bounding box center [725, 376] width 1451 height 752
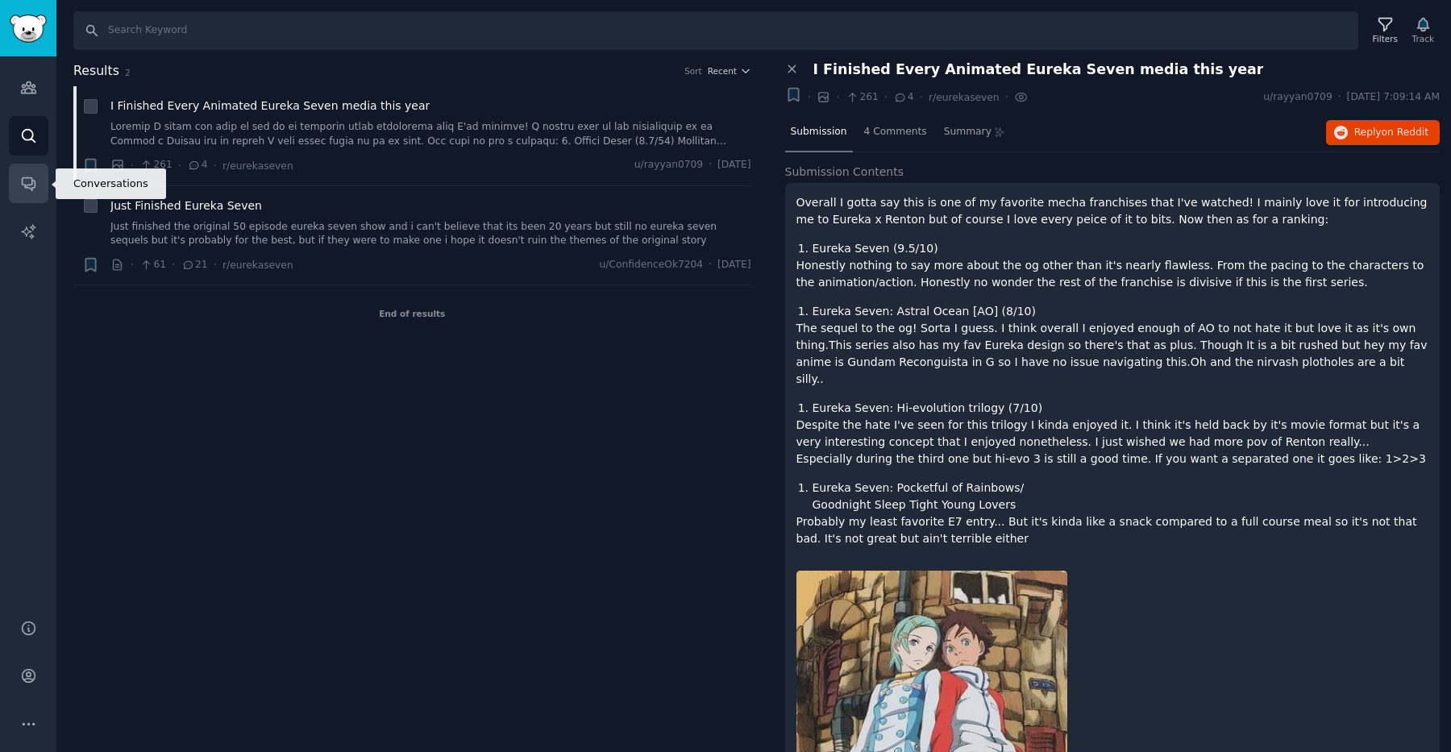
click at [34, 183] on icon "Sidebar" at bounding box center [28, 184] width 13 height 13
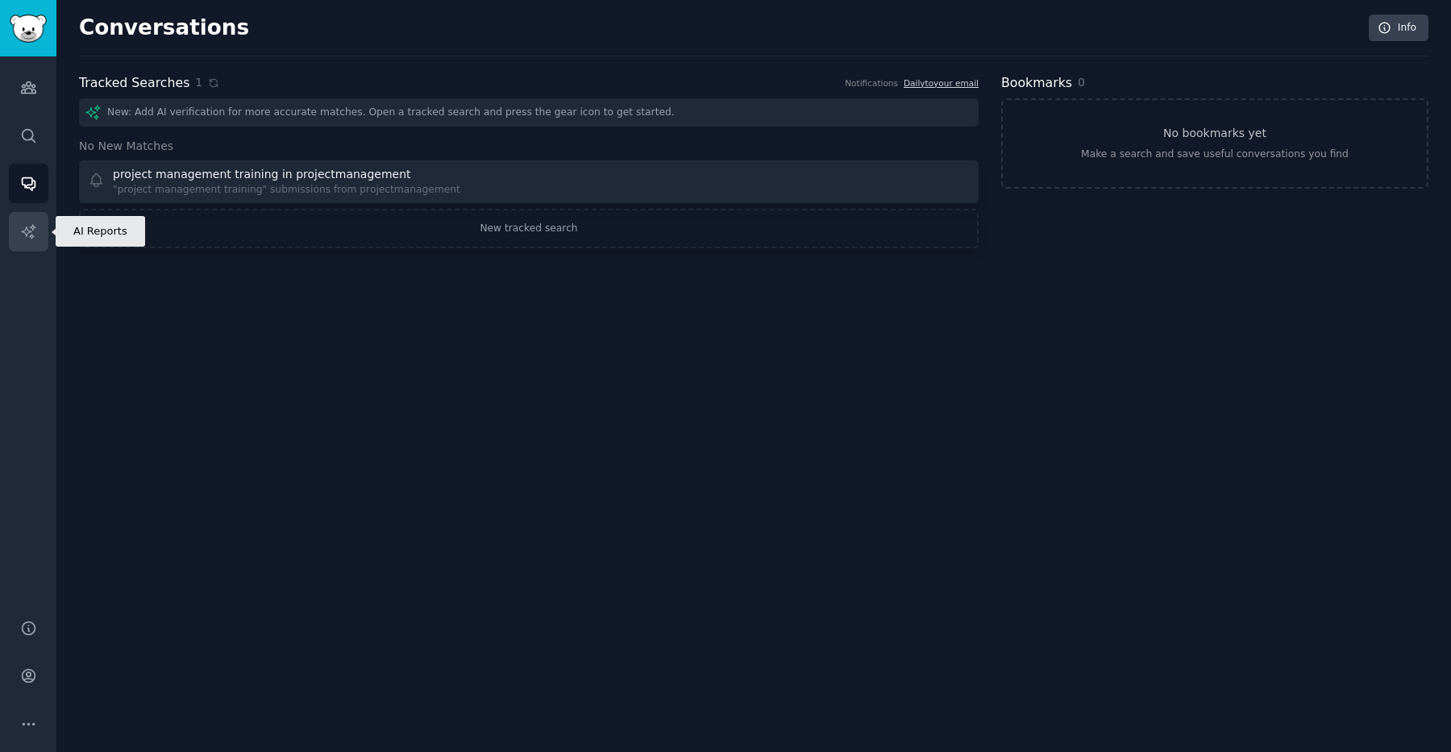
click at [33, 225] on icon "Sidebar" at bounding box center [28, 231] width 14 height 14
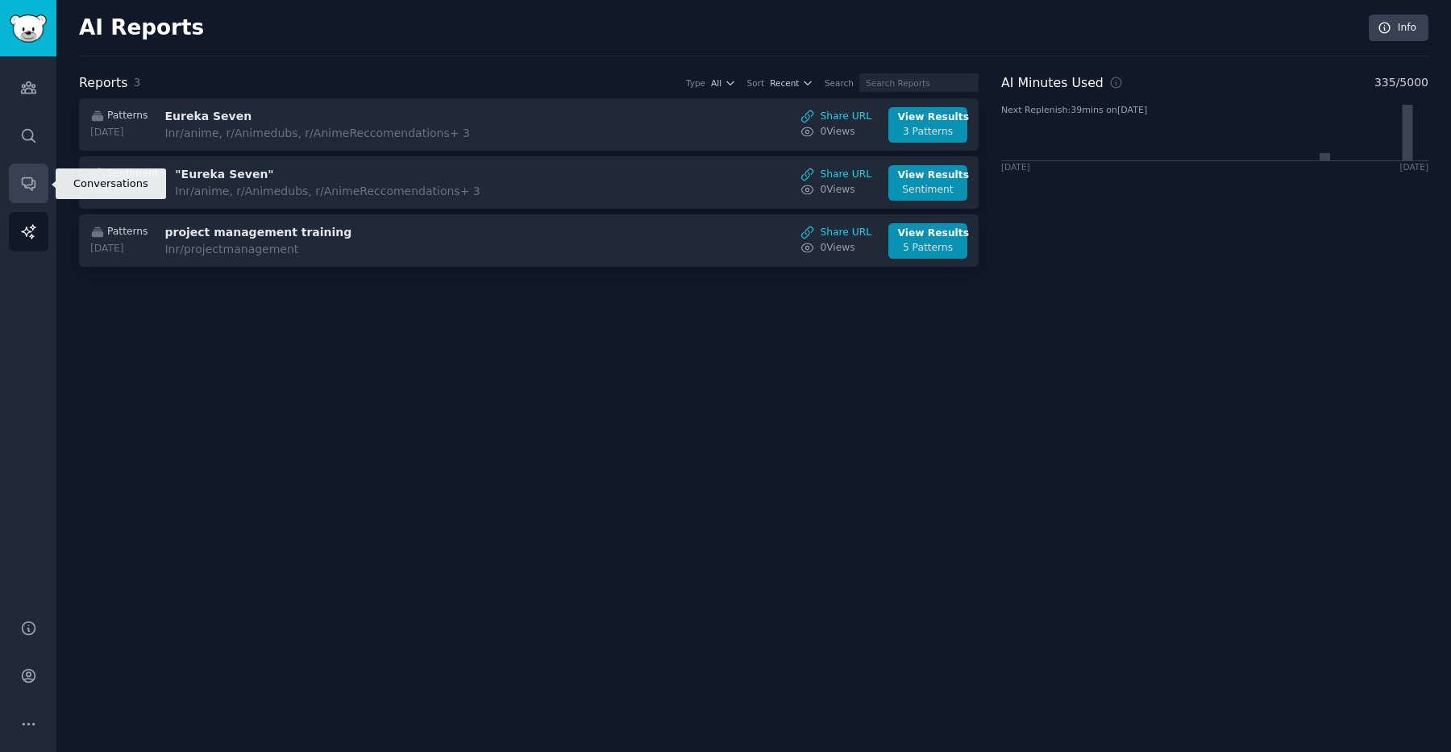
click at [27, 175] on icon "Sidebar" at bounding box center [28, 183] width 17 height 17
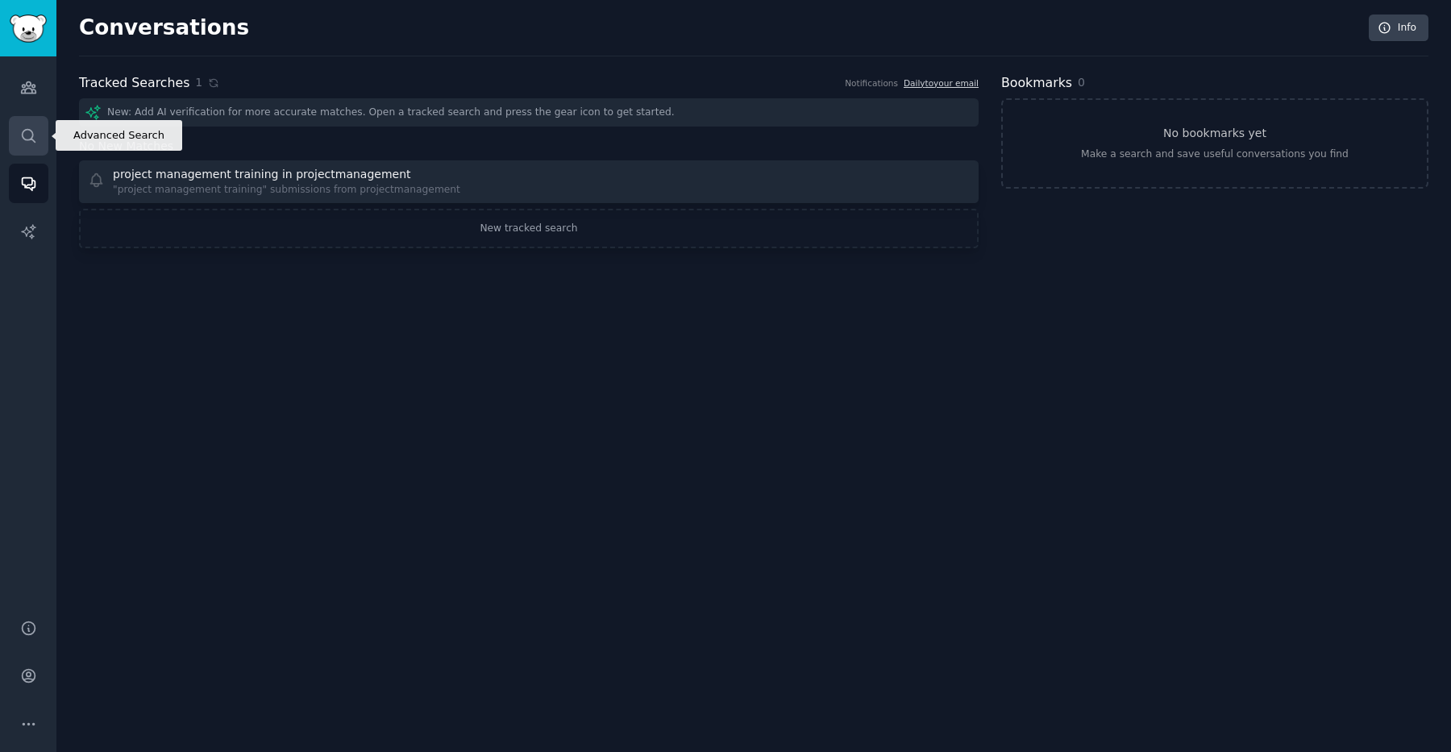
click at [32, 137] on icon "Sidebar" at bounding box center [28, 135] width 17 height 17
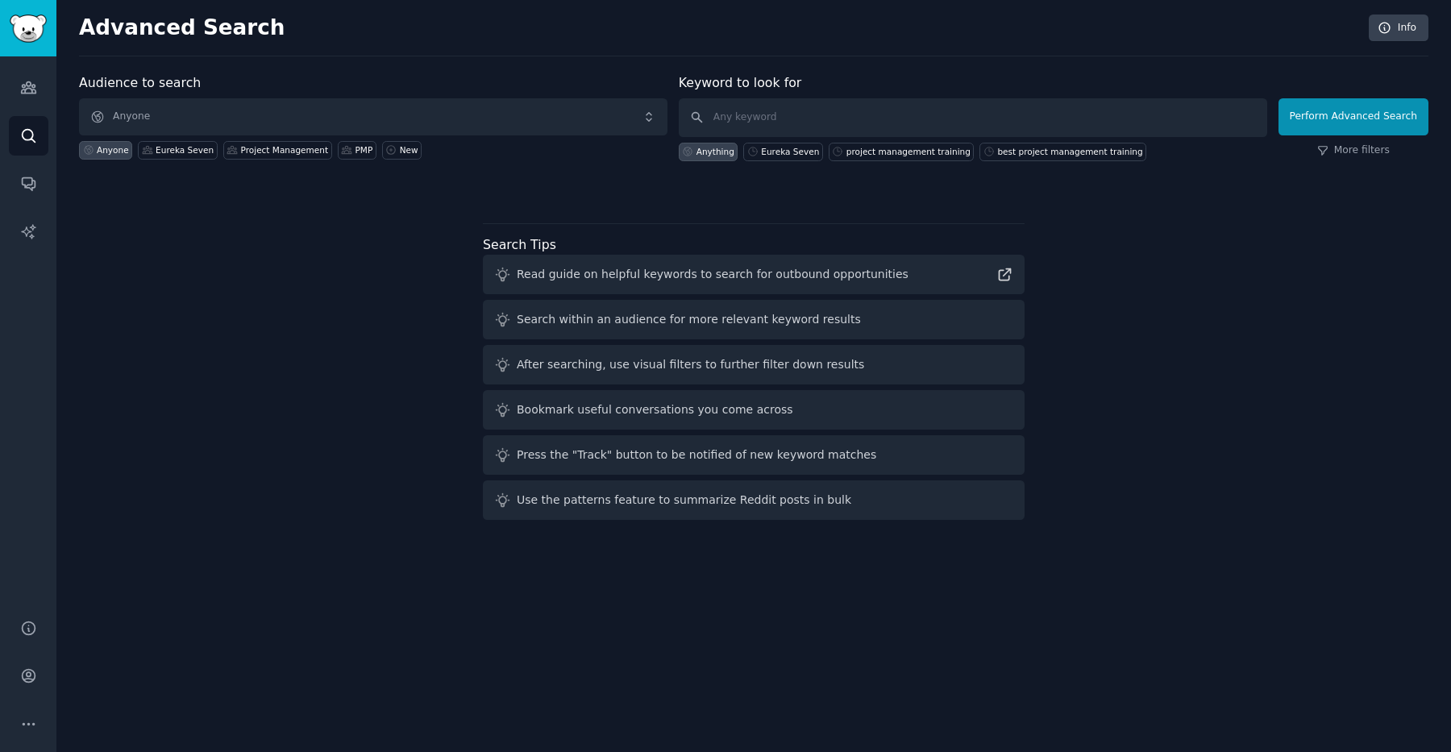
click at [31, 108] on div "Audiences Search Conversations AI Reports" at bounding box center [28, 327] width 56 height 543
click at [30, 95] on icon "Sidebar" at bounding box center [28, 87] width 17 height 17
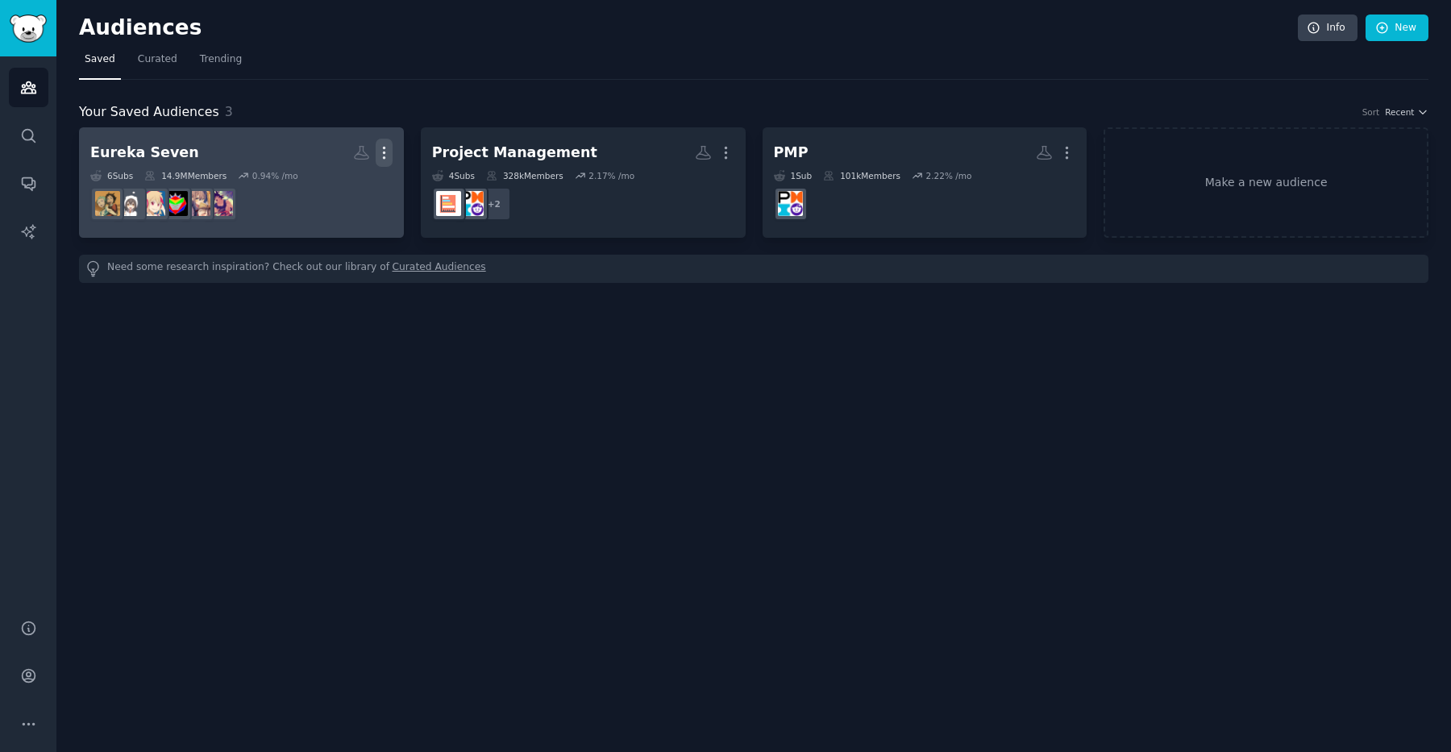
click at [387, 151] on icon "button" at bounding box center [384, 152] width 17 height 17
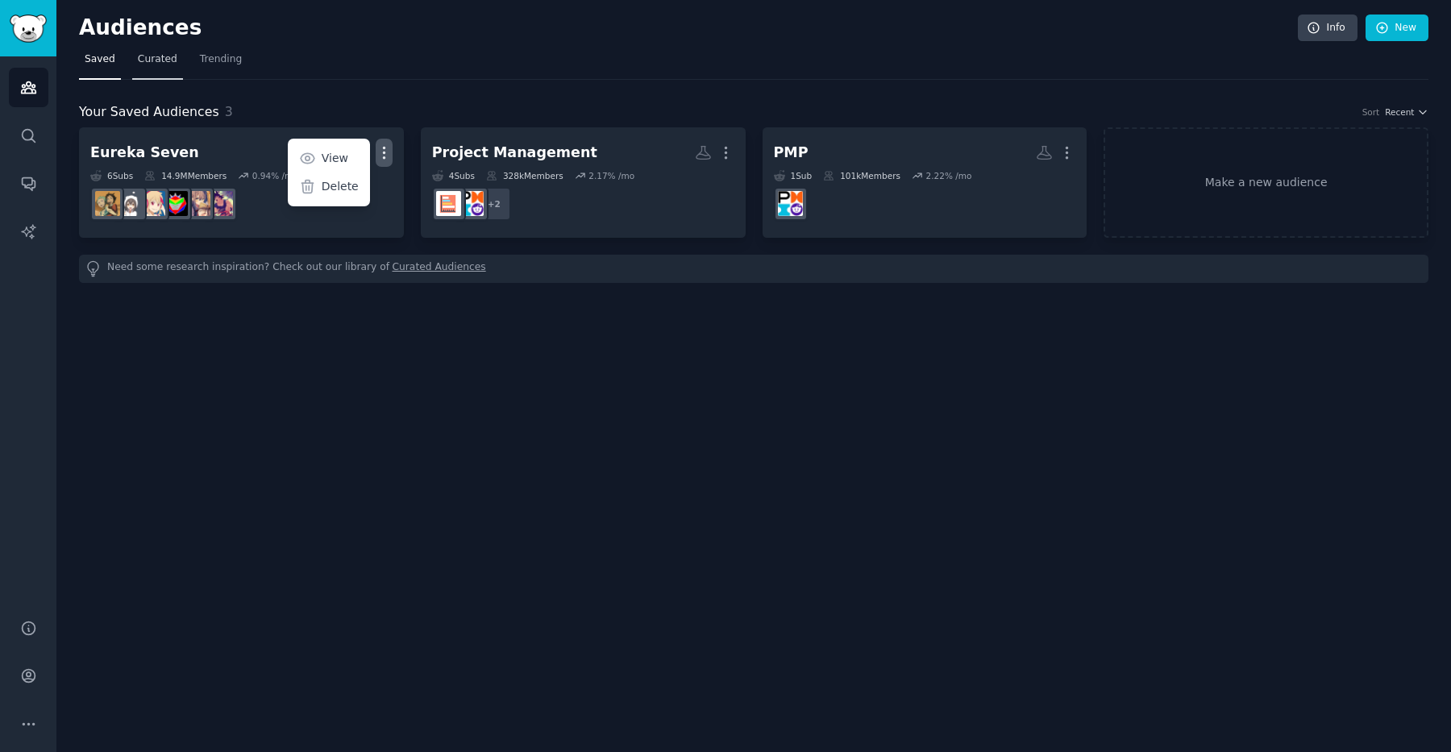
click at [165, 60] on span "Curated" at bounding box center [158, 59] width 40 height 15
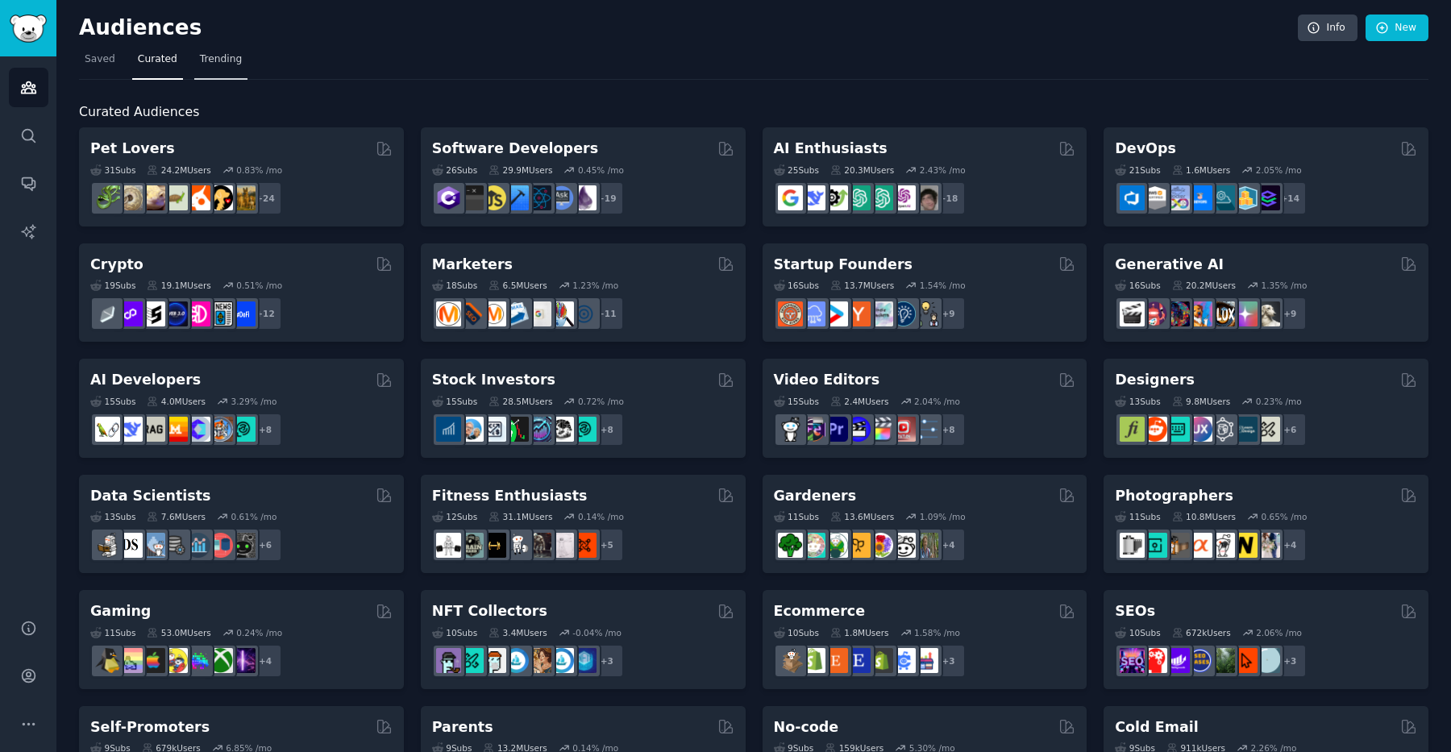
click at [222, 56] on span "Trending" at bounding box center [221, 59] width 42 height 15
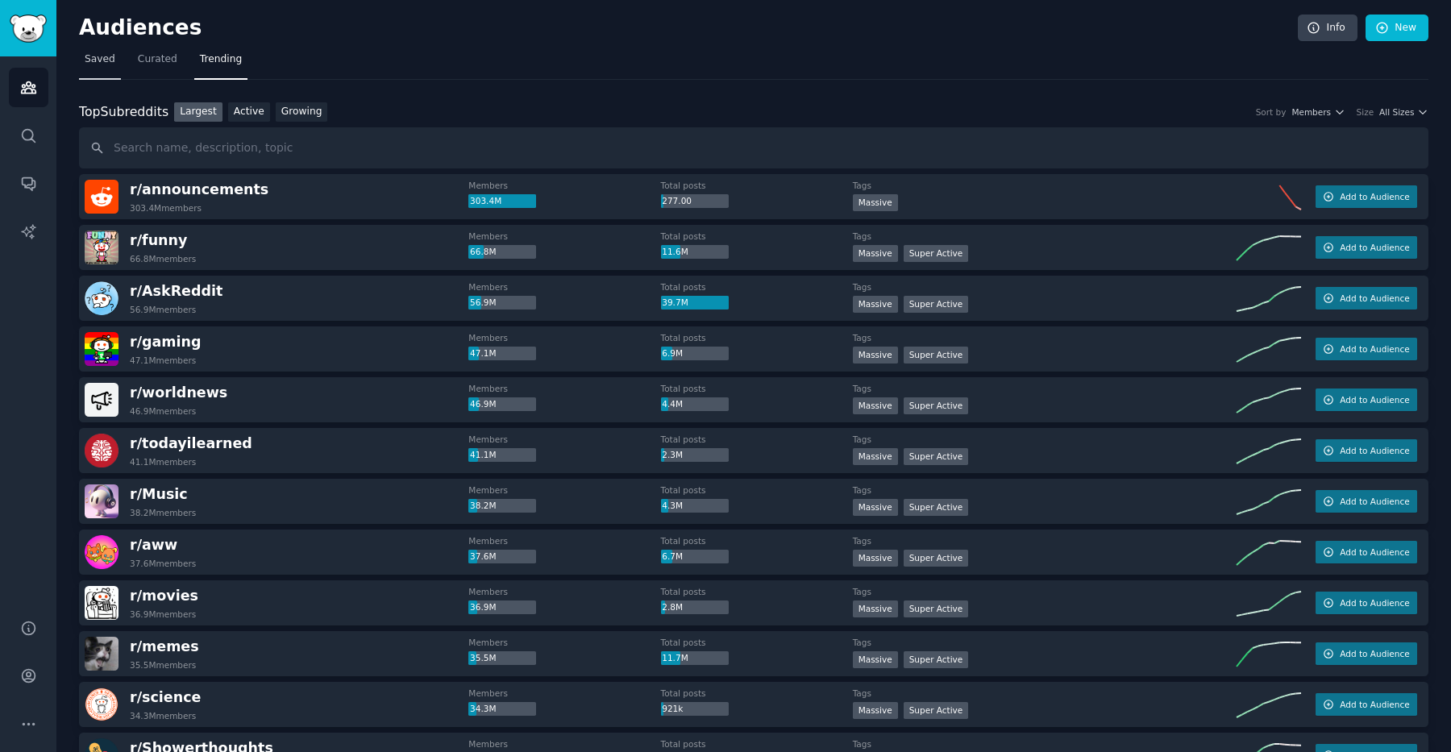
click at [104, 64] on span "Saved" at bounding box center [100, 59] width 31 height 15
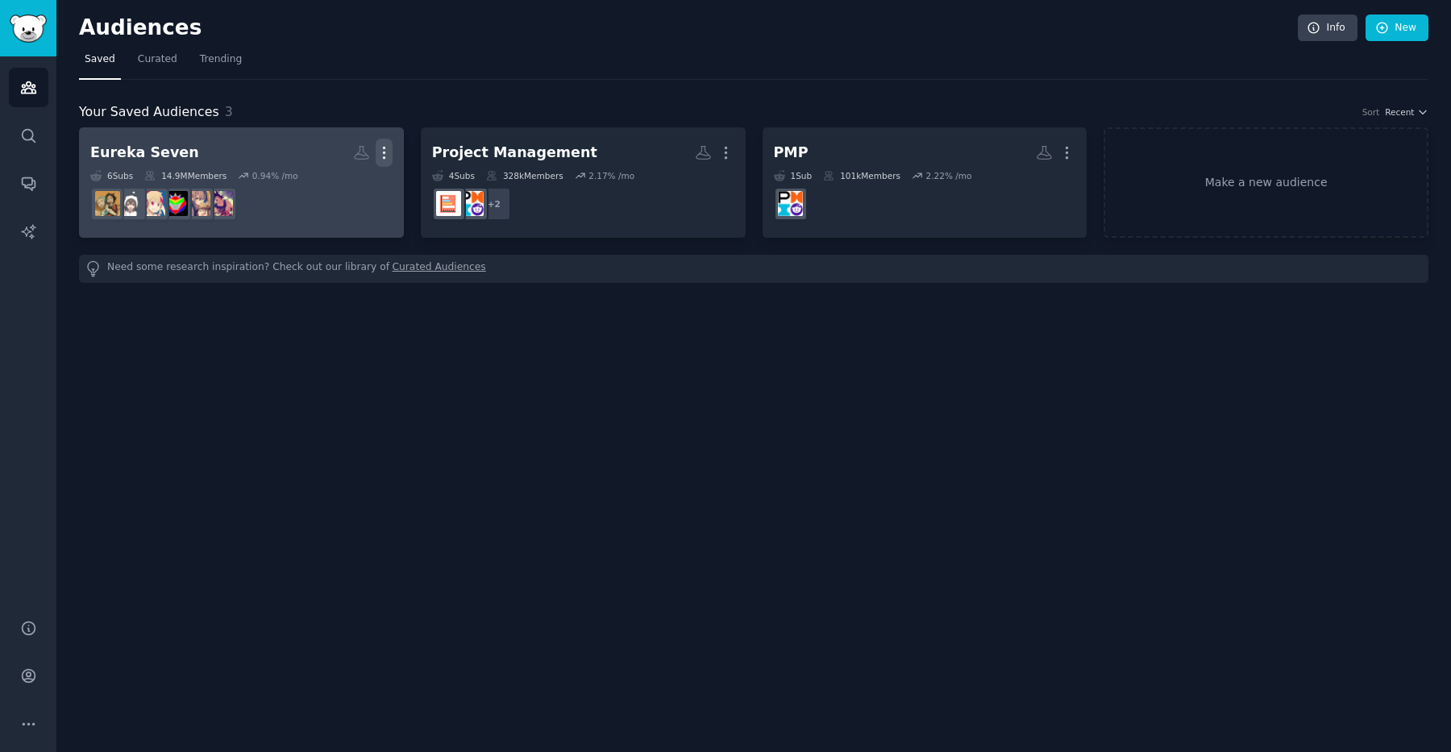
click at [376, 152] on icon "button" at bounding box center [384, 152] width 17 height 17
click at [362, 186] on div "Delete" at bounding box center [328, 187] width 77 height 34
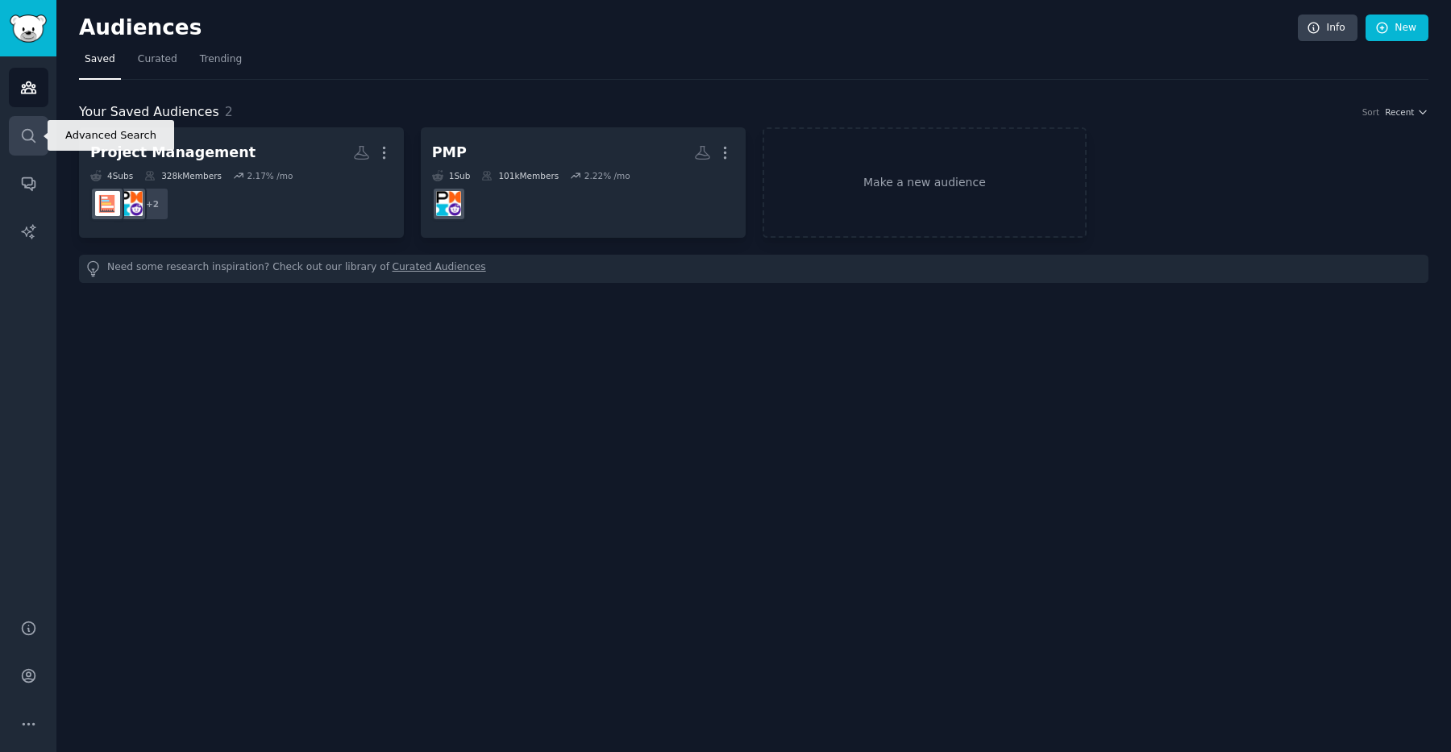
click at [31, 124] on link "Search" at bounding box center [29, 136] width 40 height 40
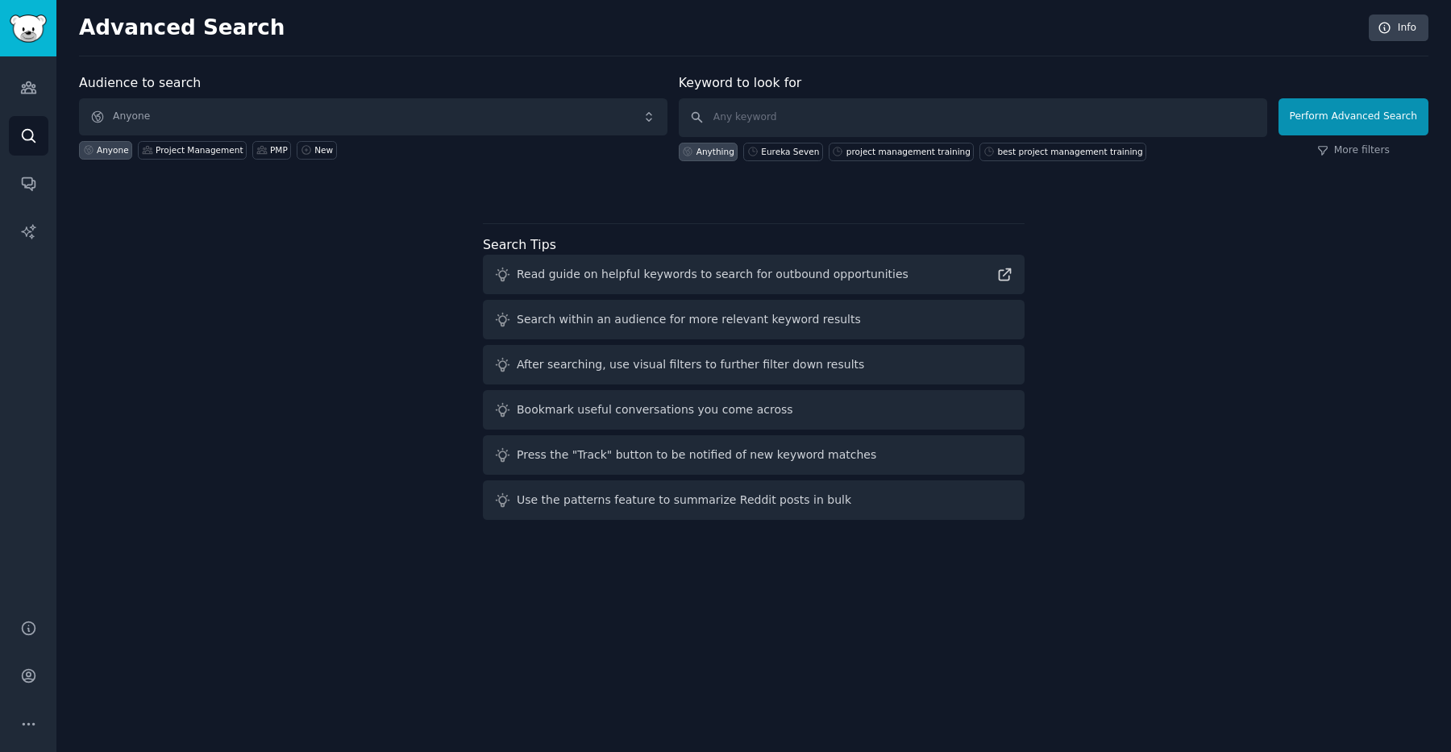
click at [51, 87] on div "Audiences Search Conversations AI Reports" at bounding box center [28, 327] width 56 height 543
click at [27, 85] on icon "Sidebar" at bounding box center [28, 87] width 17 height 17
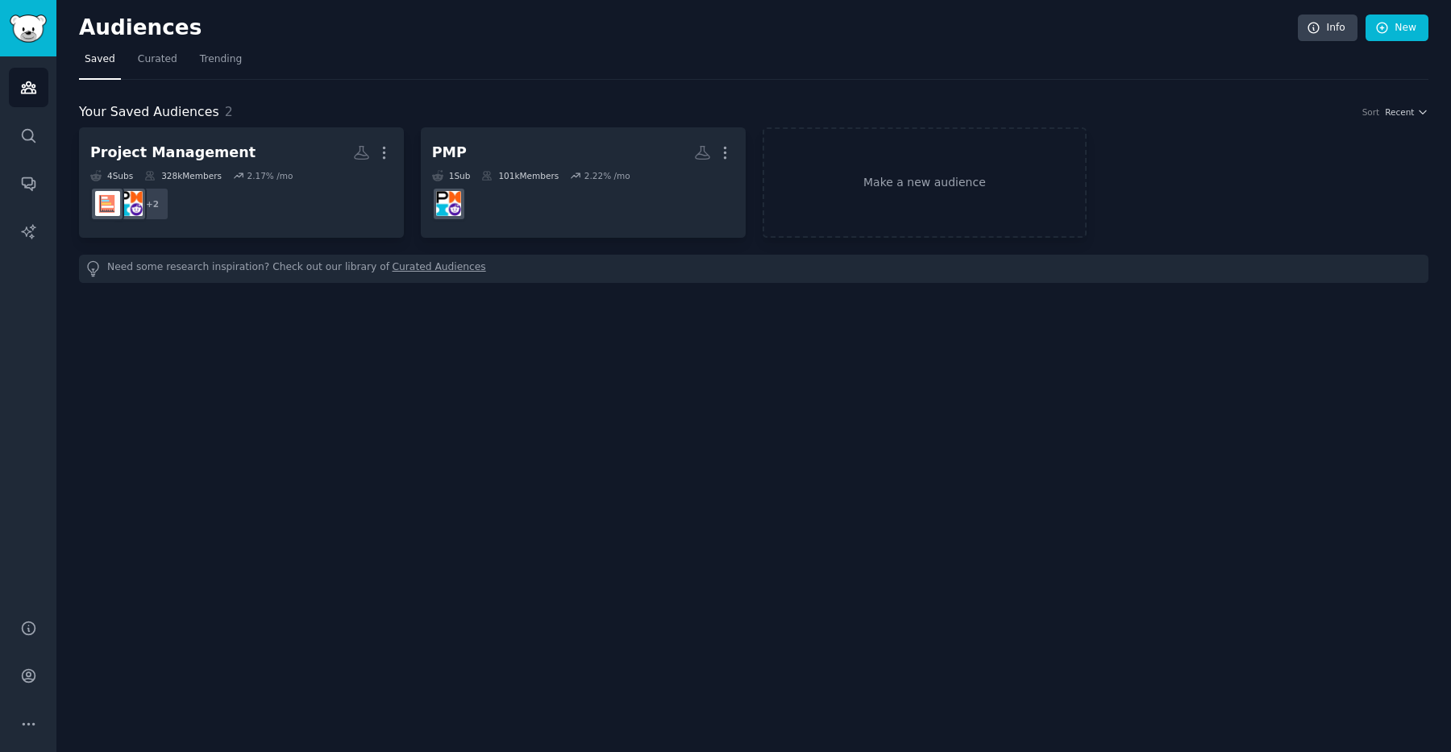
click at [180, 52] on nav "Saved Curated Trending" at bounding box center [753, 63] width 1349 height 33
click at [170, 54] on span "Curated" at bounding box center [158, 59] width 40 height 15
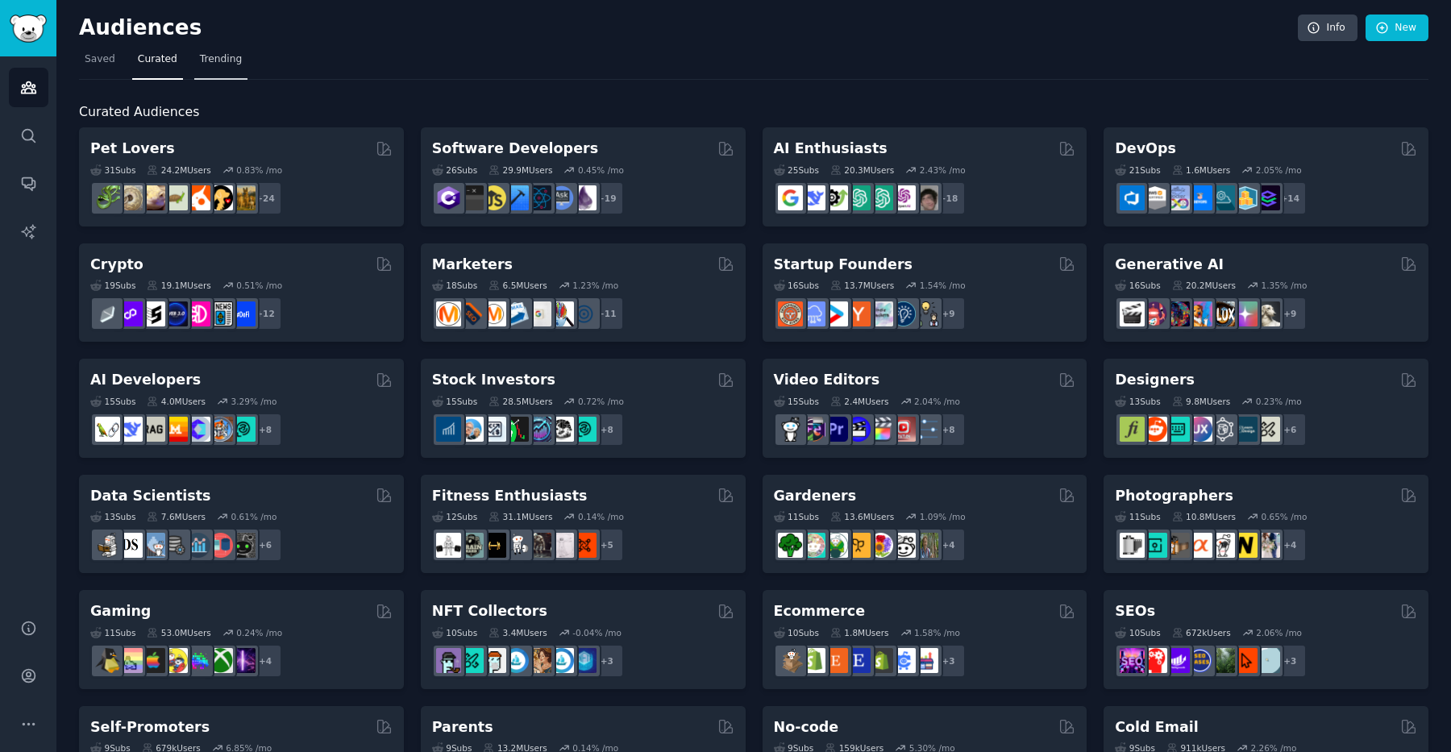
click at [213, 56] on span "Trending" at bounding box center [221, 59] width 42 height 15
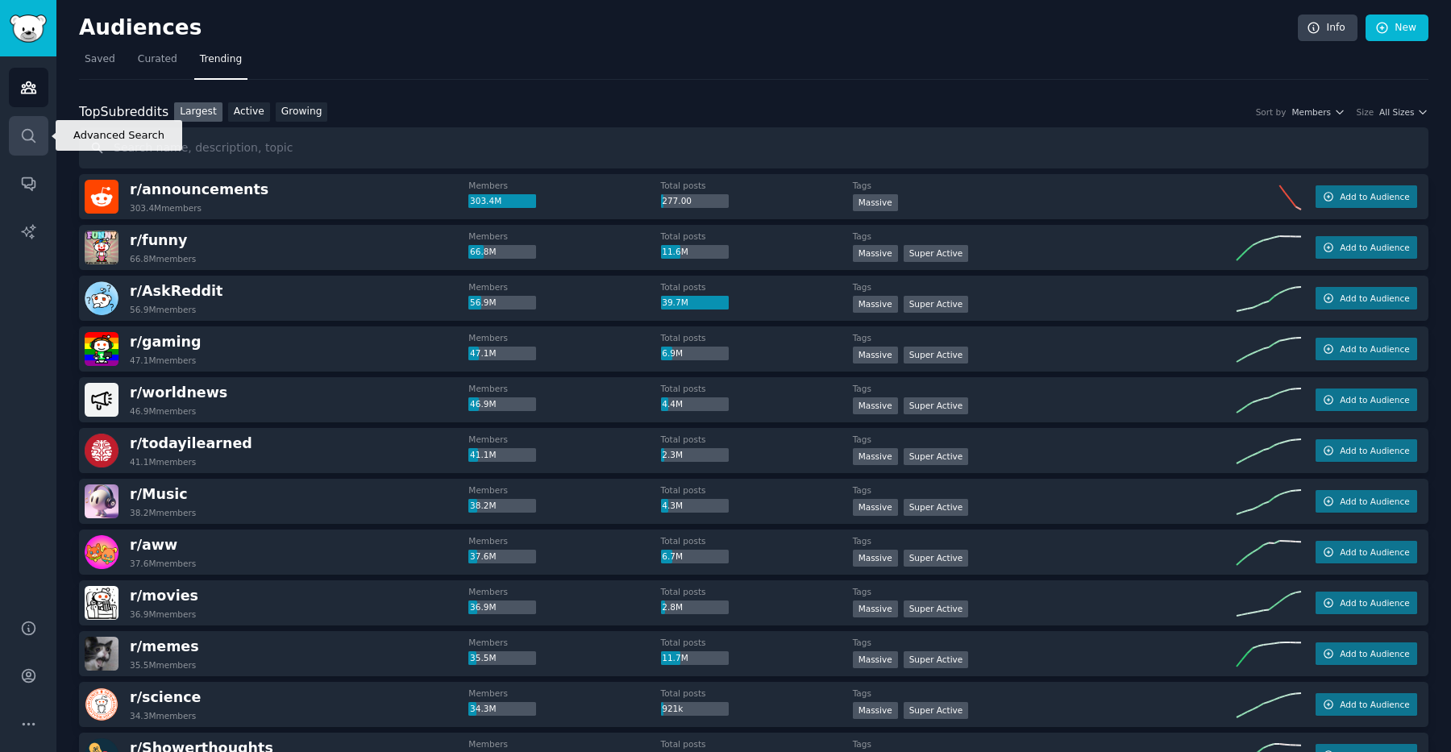
click at [41, 140] on link "Search" at bounding box center [29, 136] width 40 height 40
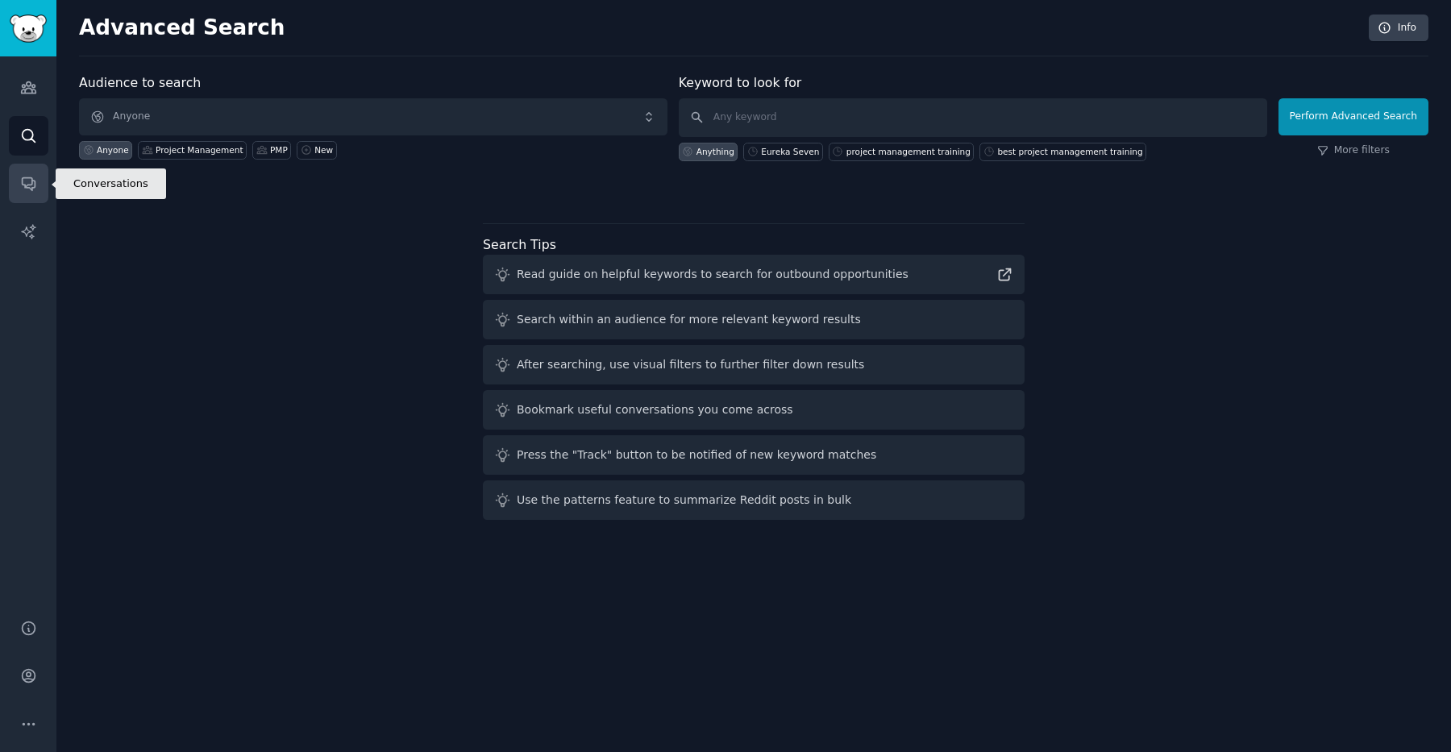
click at [22, 178] on icon "Sidebar" at bounding box center [28, 184] width 13 height 13
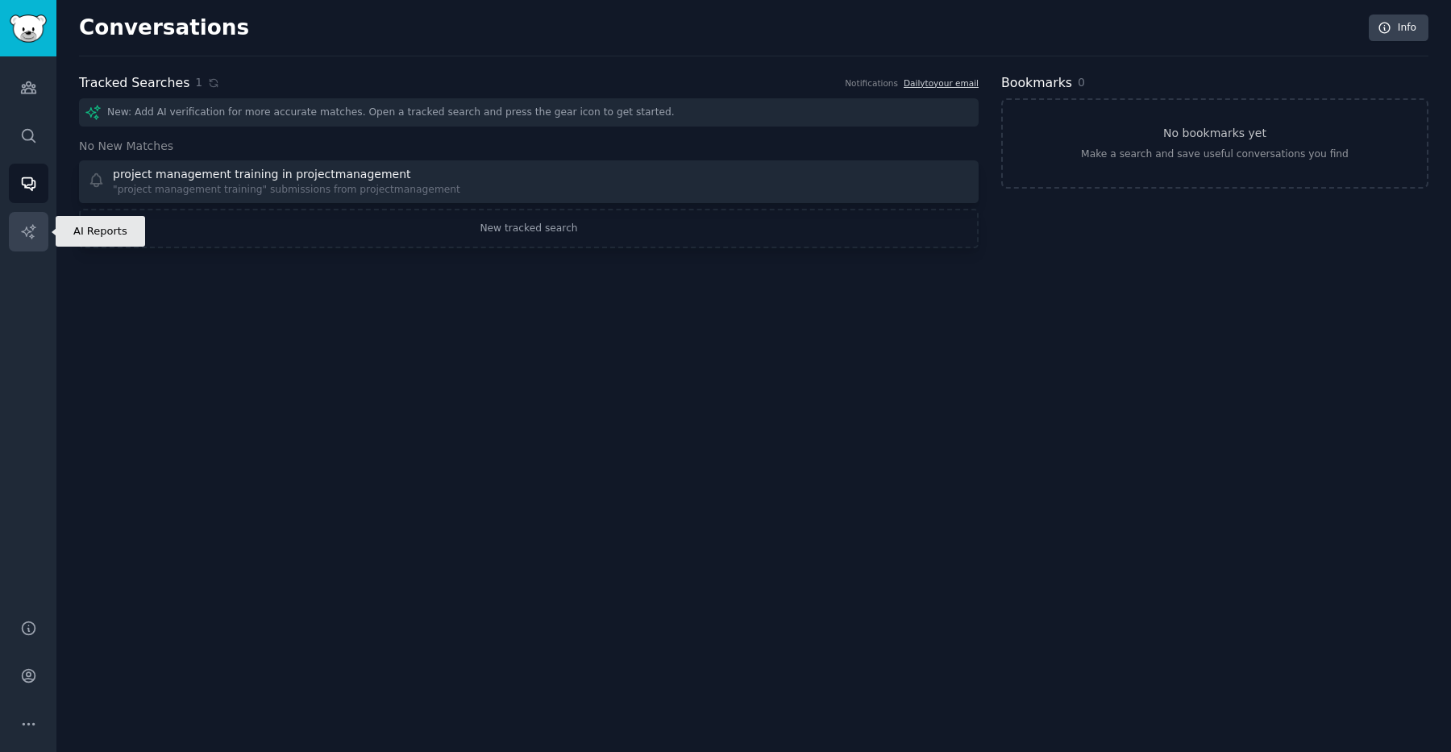
click at [24, 232] on icon "Sidebar" at bounding box center [28, 231] width 14 height 14
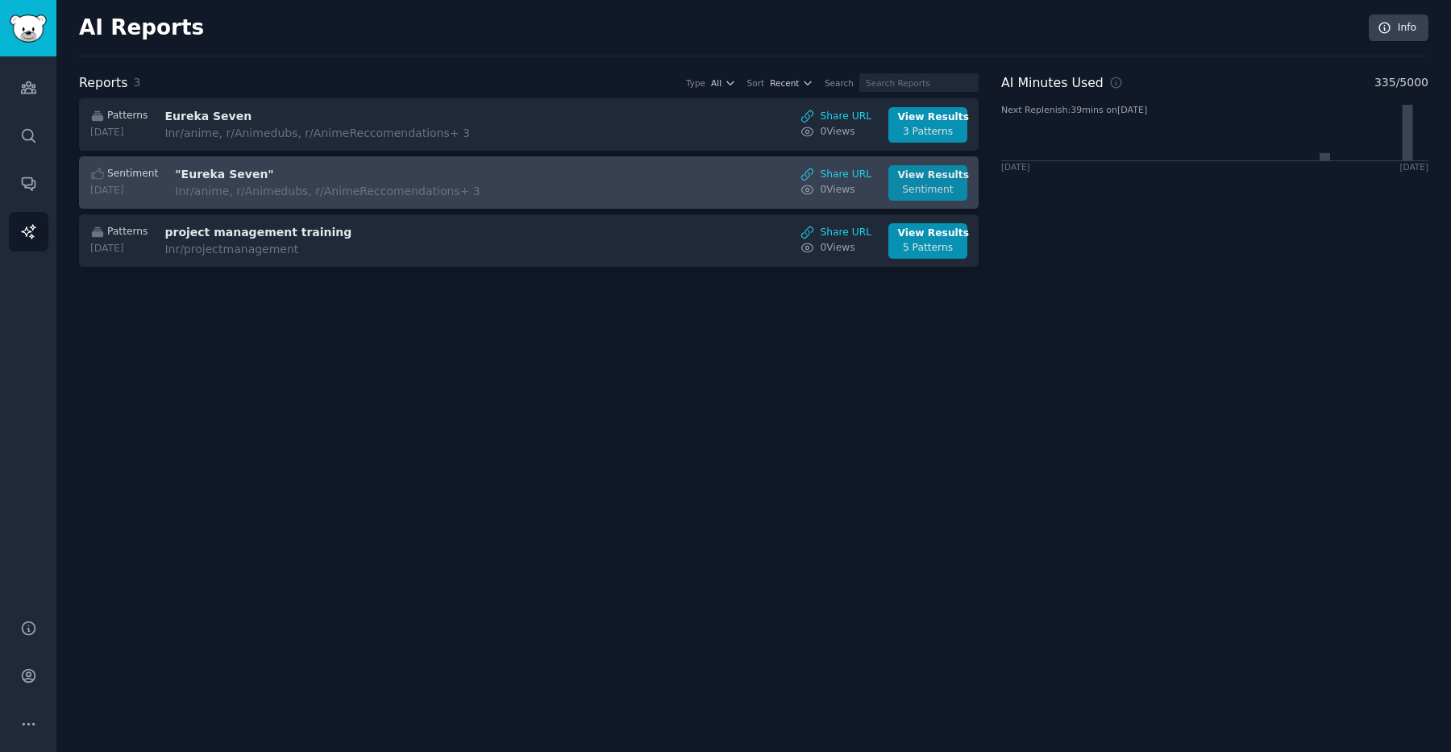
click at [889, 194] on link "View Results Sentiment" at bounding box center [927, 182] width 79 height 35
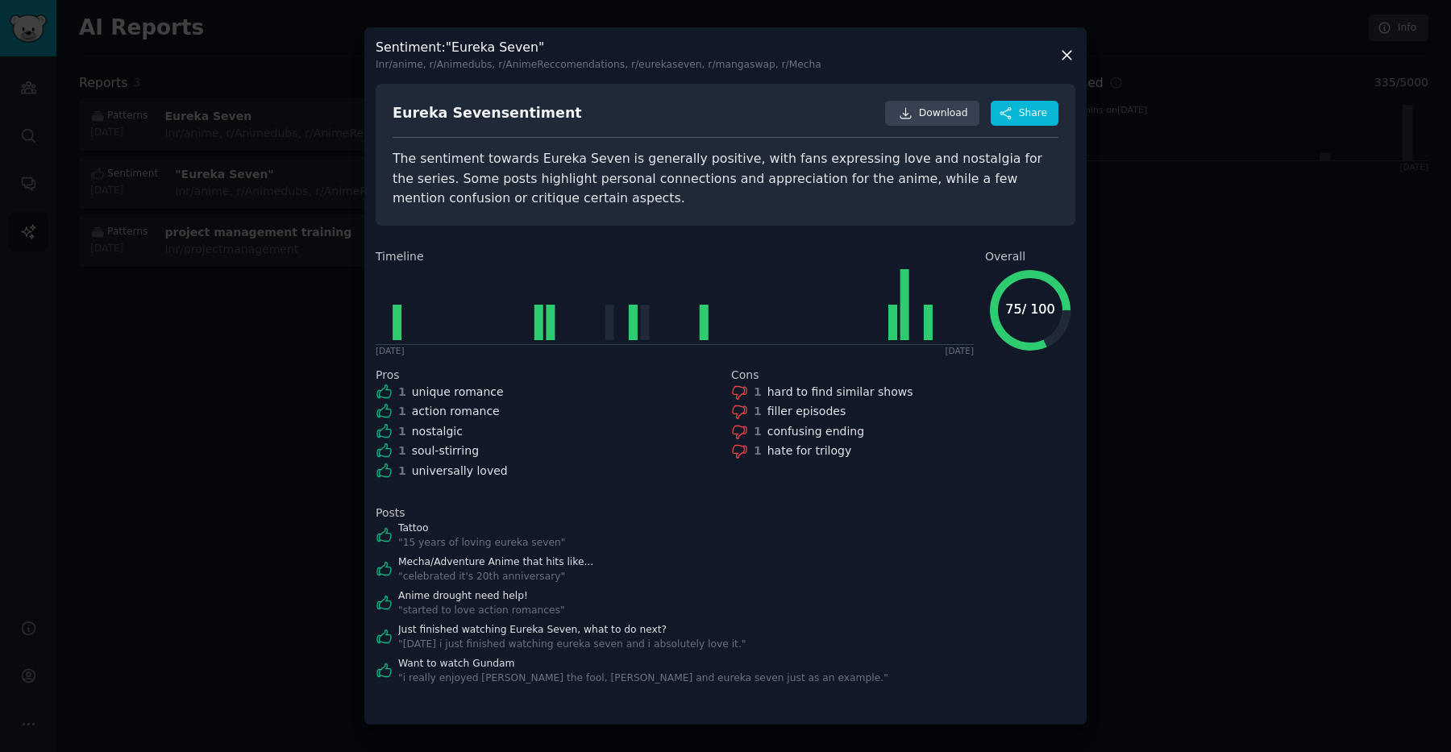
click at [1068, 59] on icon at bounding box center [1066, 55] width 17 height 17
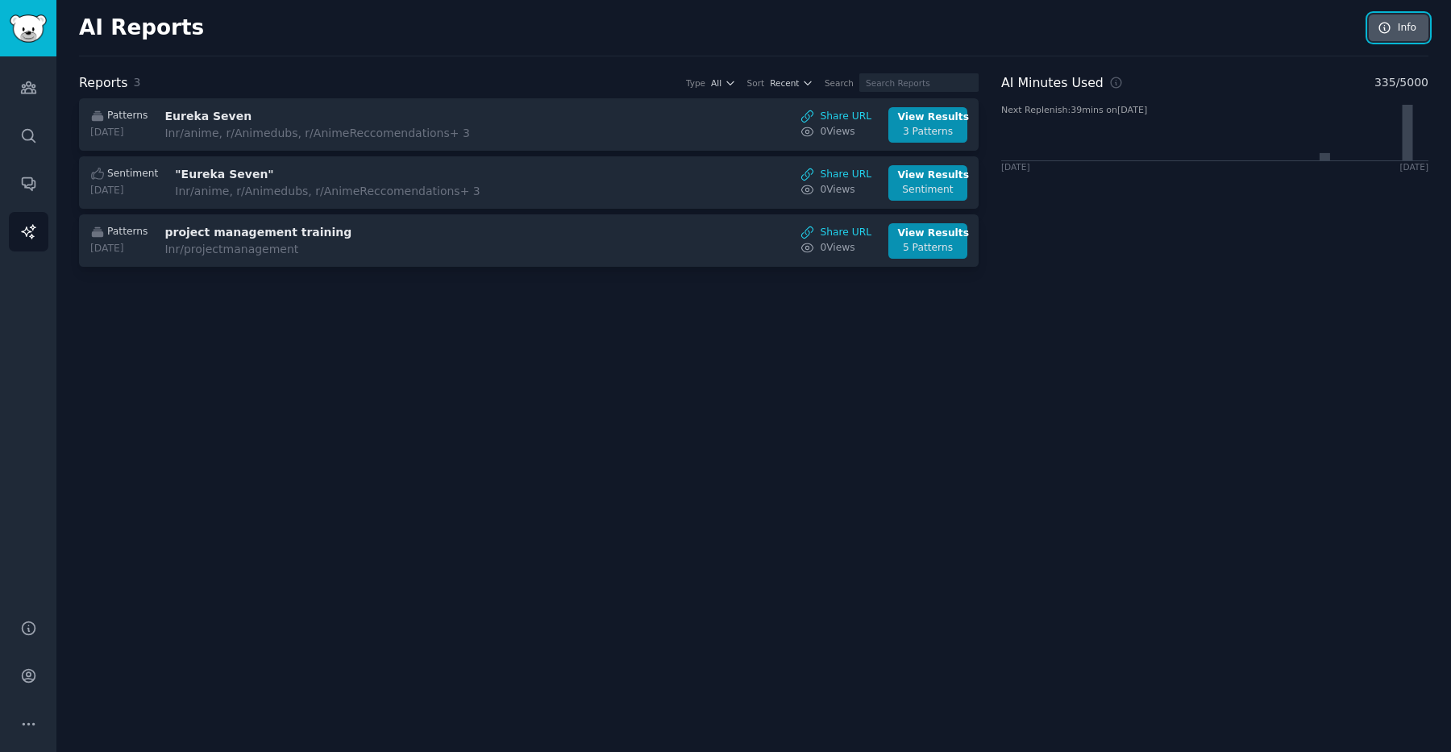
click at [1391, 19] on link "Info" at bounding box center [1399, 28] width 60 height 27
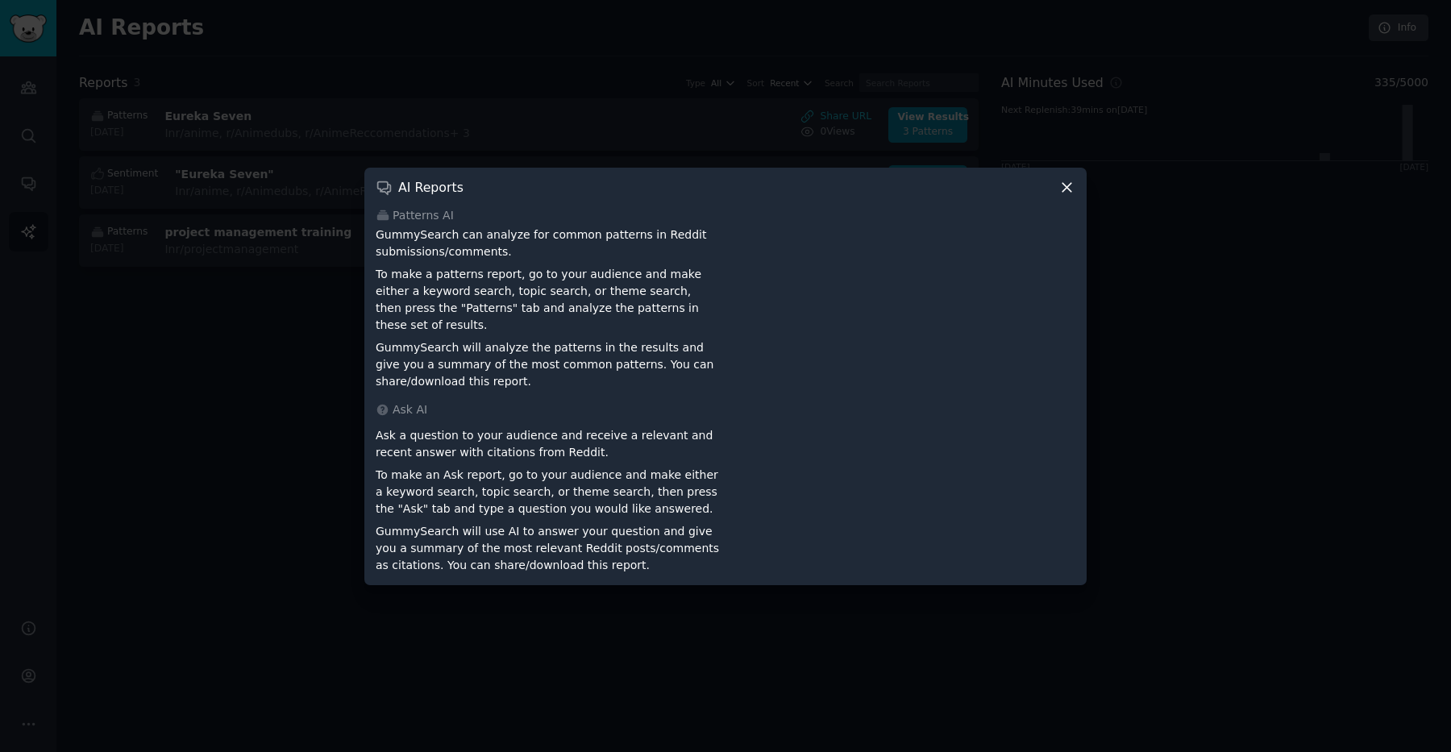
click at [1064, 194] on icon at bounding box center [1066, 187] width 17 height 17
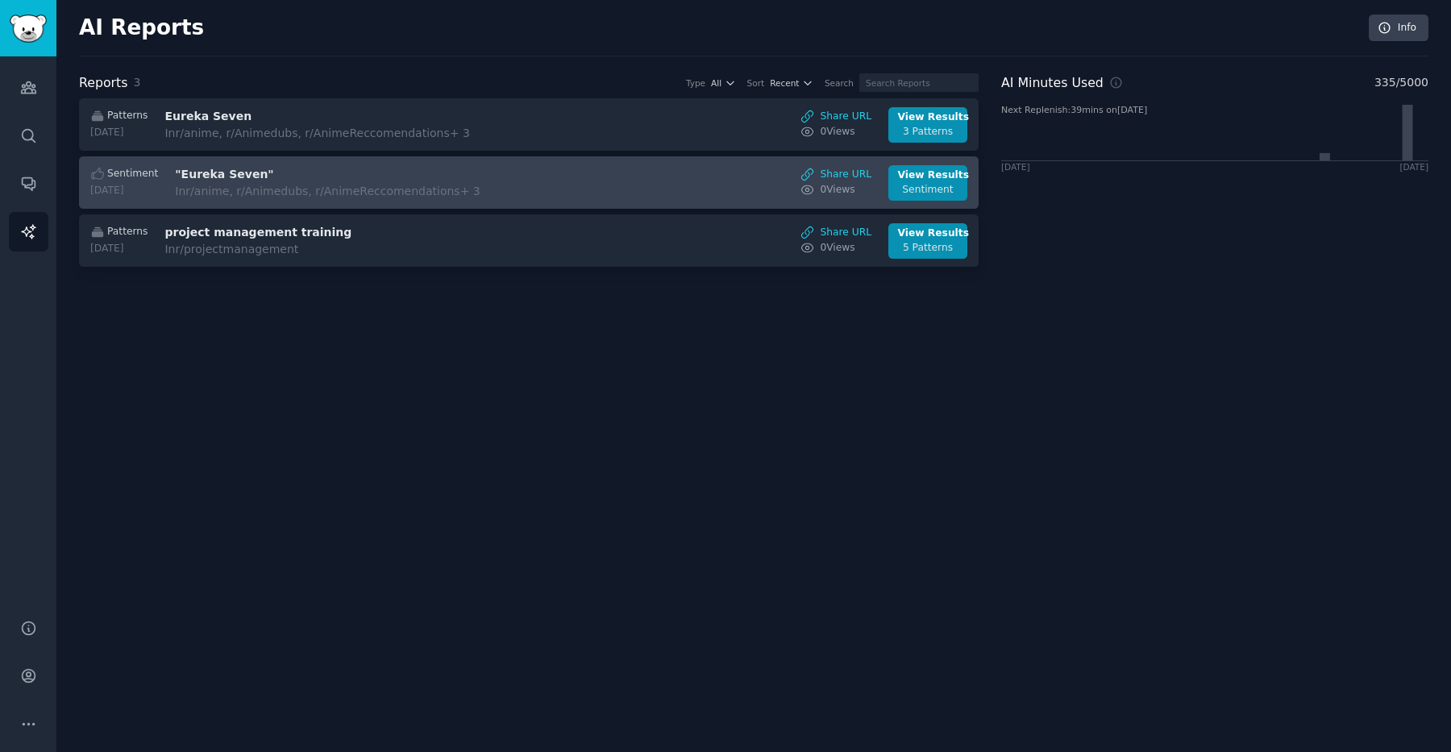
click at [593, 171] on div "Sentiment 2025-08-14 "Eureka Seven" In r/anime, r/Animedubs, r/AnimeReccomendat…" at bounding box center [529, 182] width 883 height 35
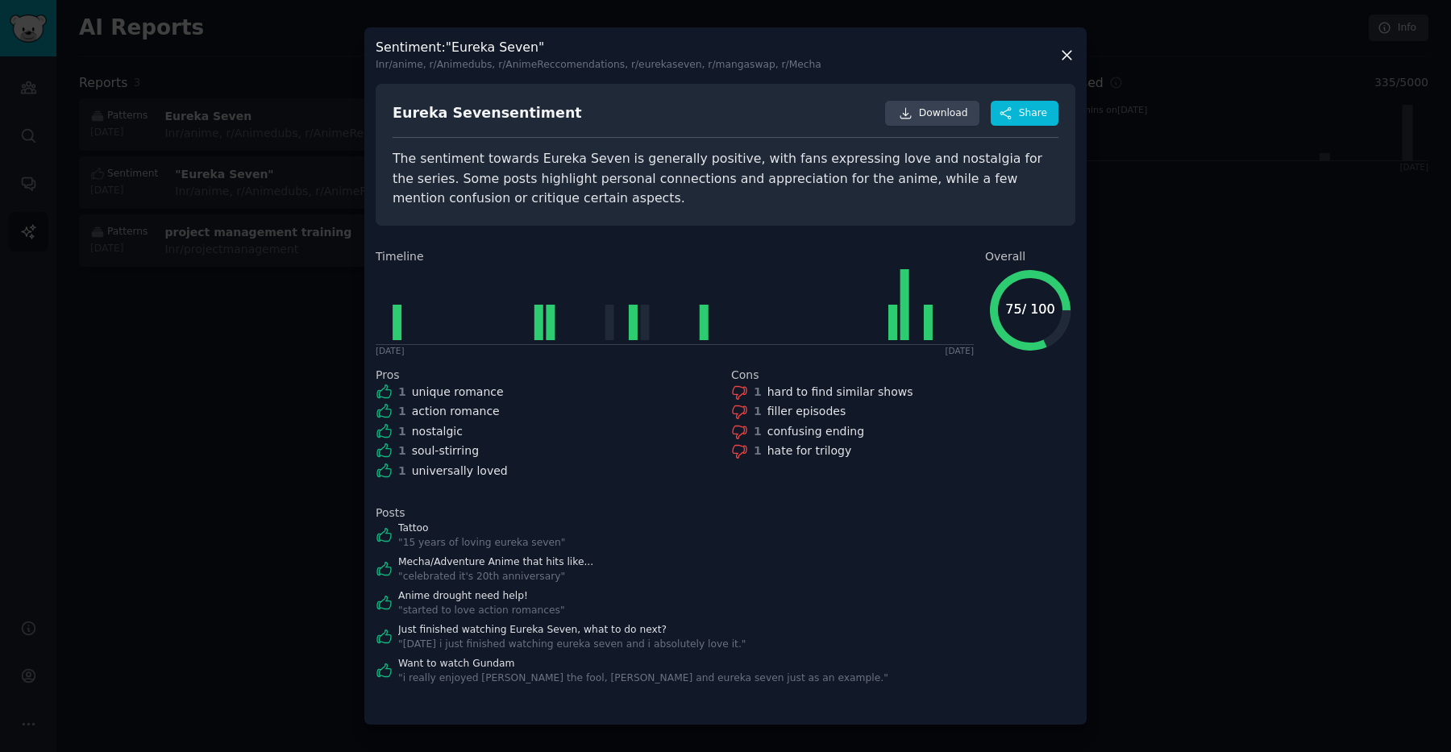
click at [1193, 432] on div at bounding box center [725, 376] width 1451 height 752
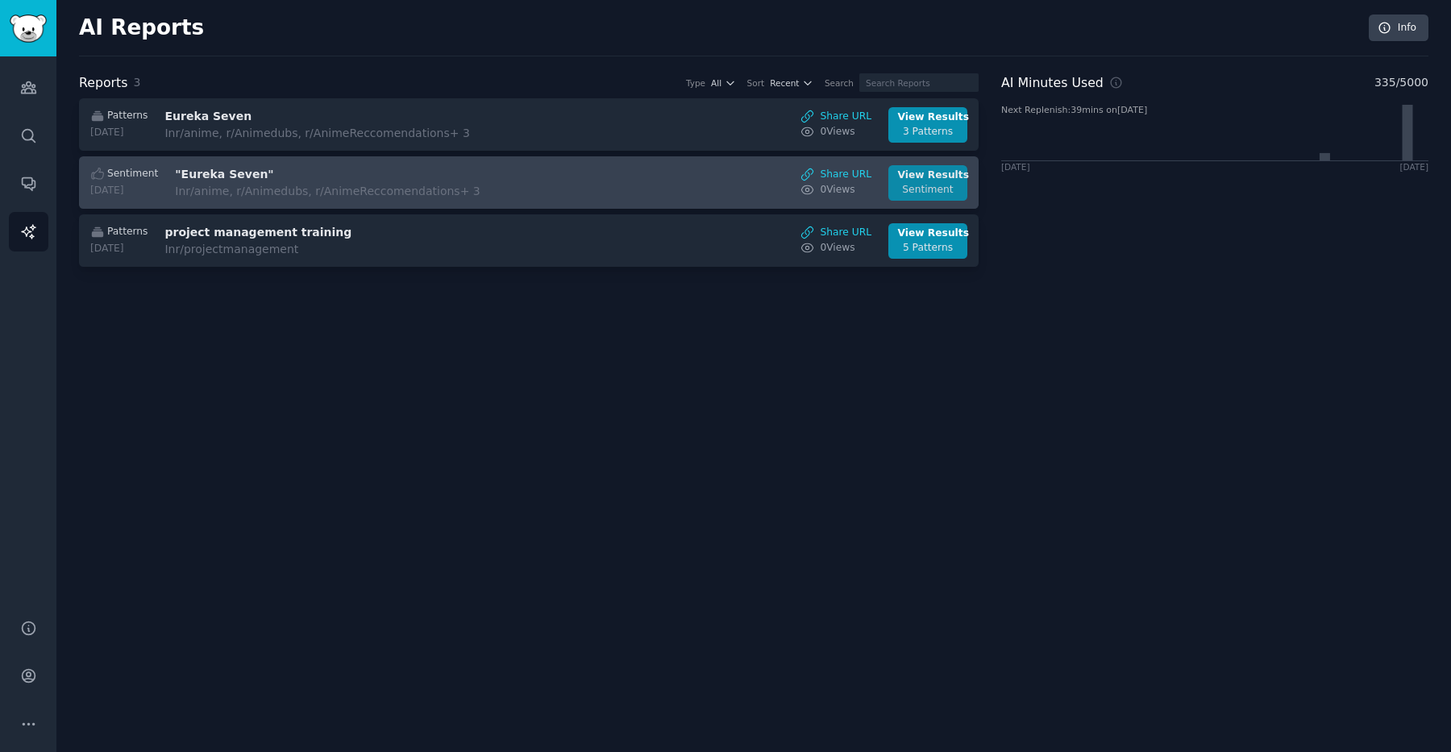
click at [908, 177] on div "View Results" at bounding box center [928, 175] width 60 height 15
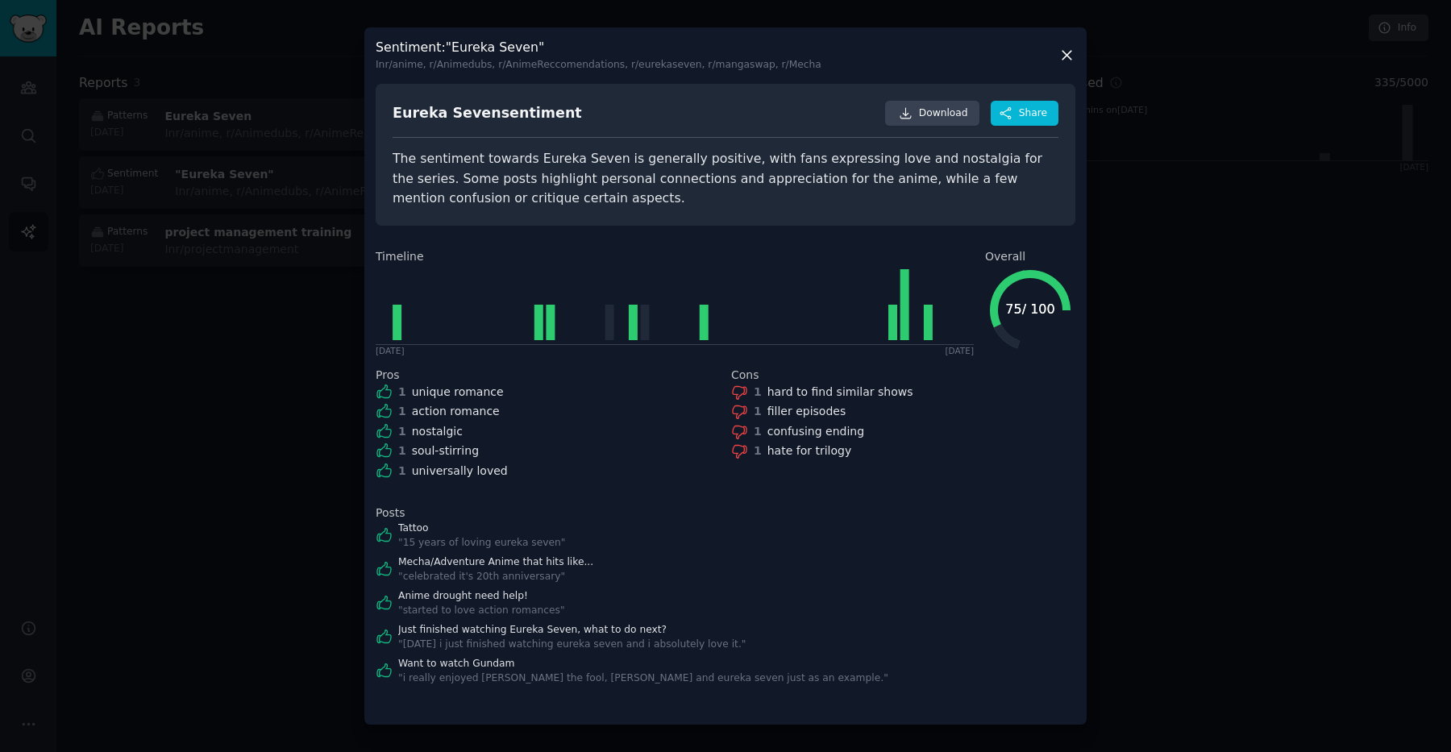
click at [1229, 375] on div at bounding box center [725, 376] width 1451 height 752
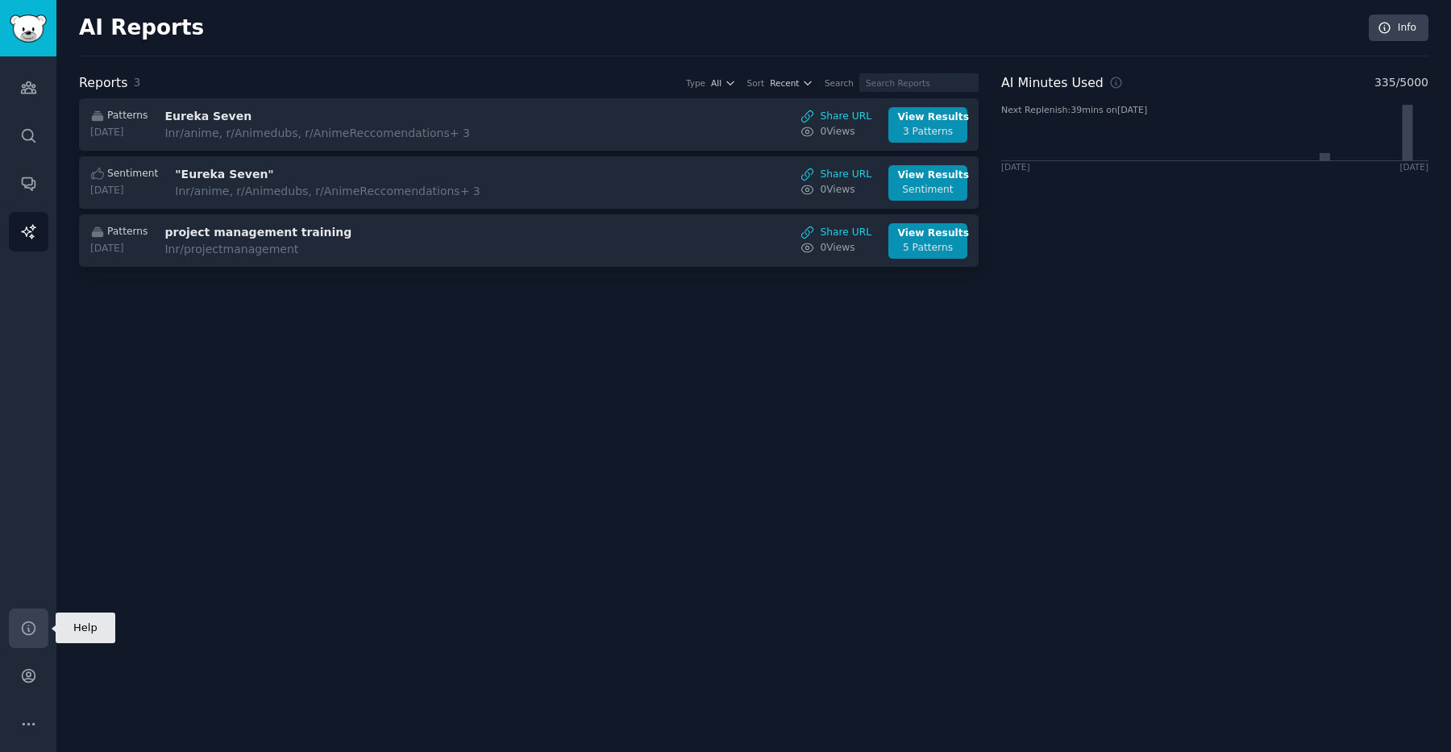
click at [29, 622] on icon "Sidebar" at bounding box center [28, 628] width 13 height 13
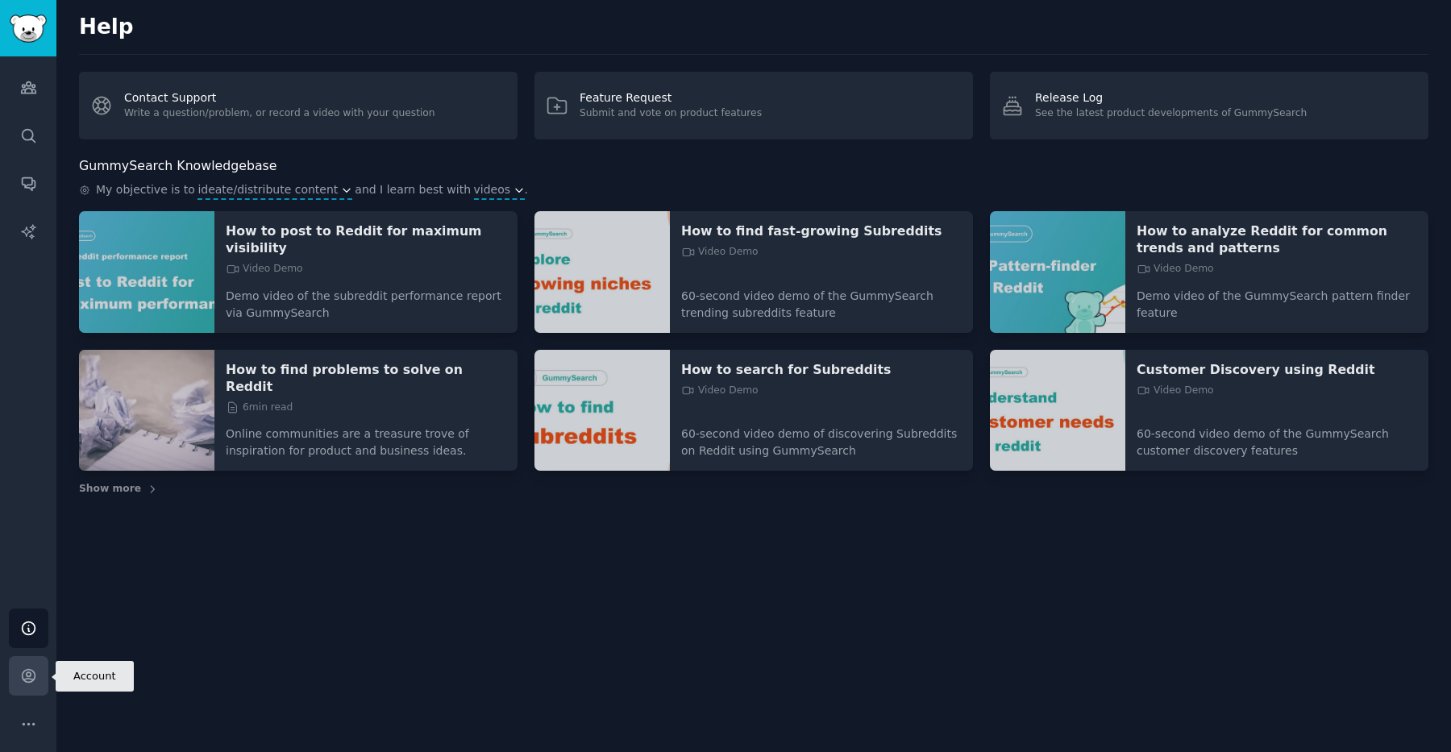
click at [29, 680] on icon "Sidebar" at bounding box center [28, 675] width 17 height 17
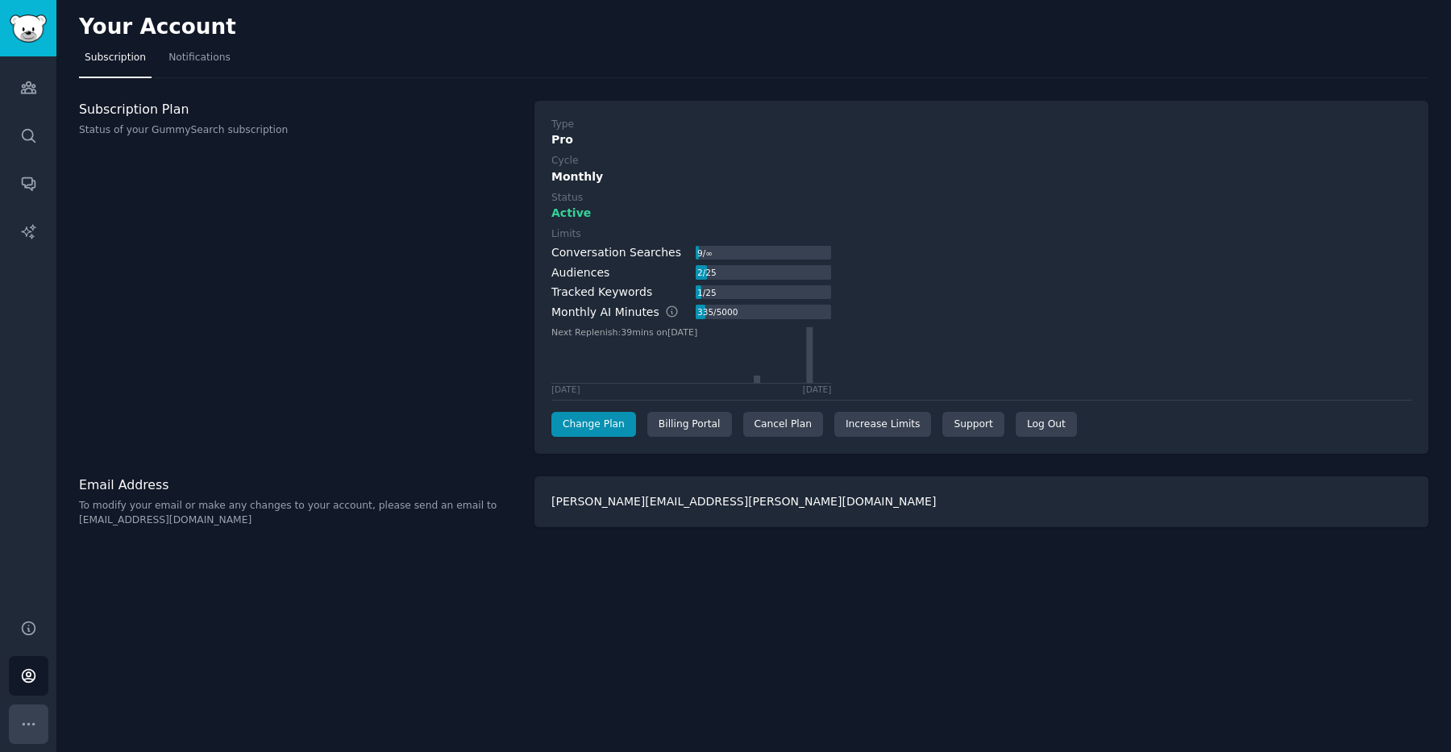
click at [22, 717] on icon "Sidebar" at bounding box center [28, 724] width 17 height 17
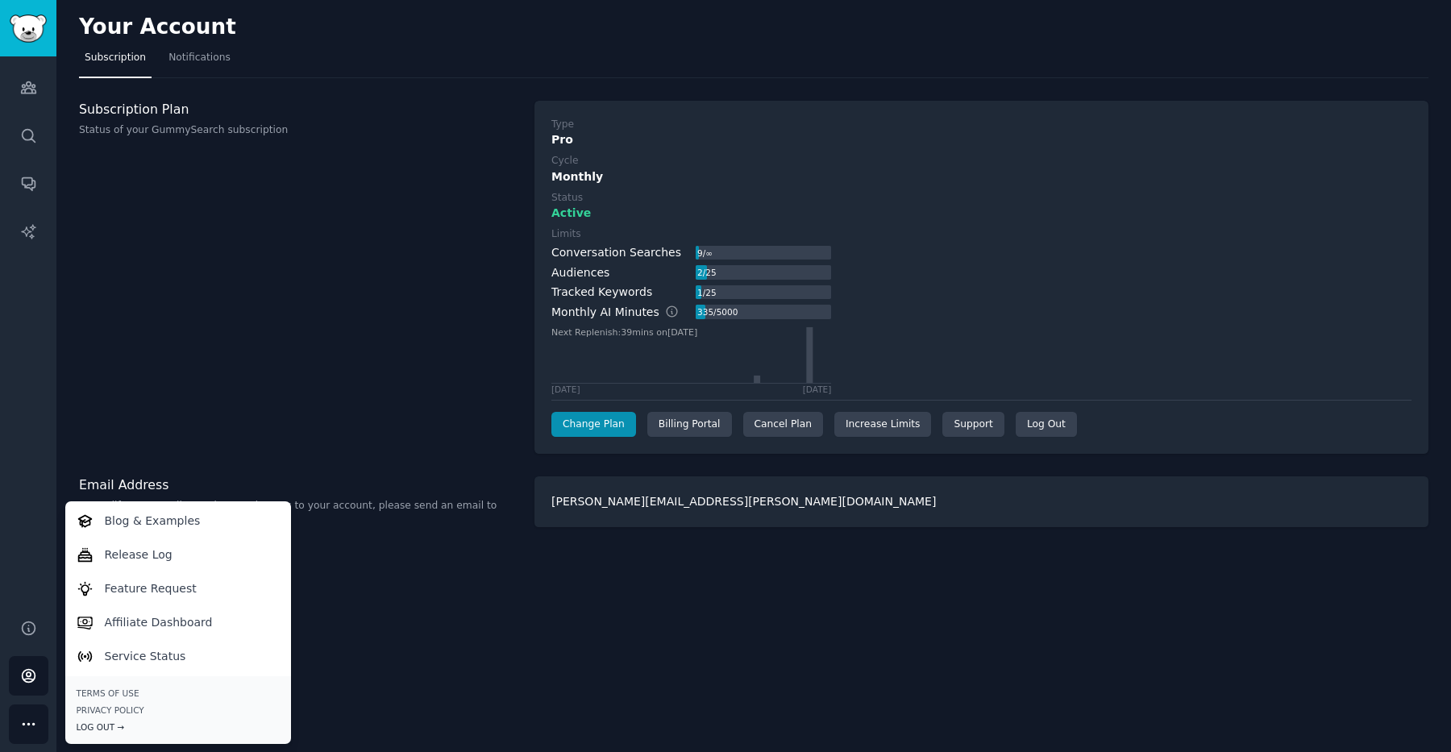
click at [84, 731] on div "Log Out →" at bounding box center [178, 727] width 203 height 11
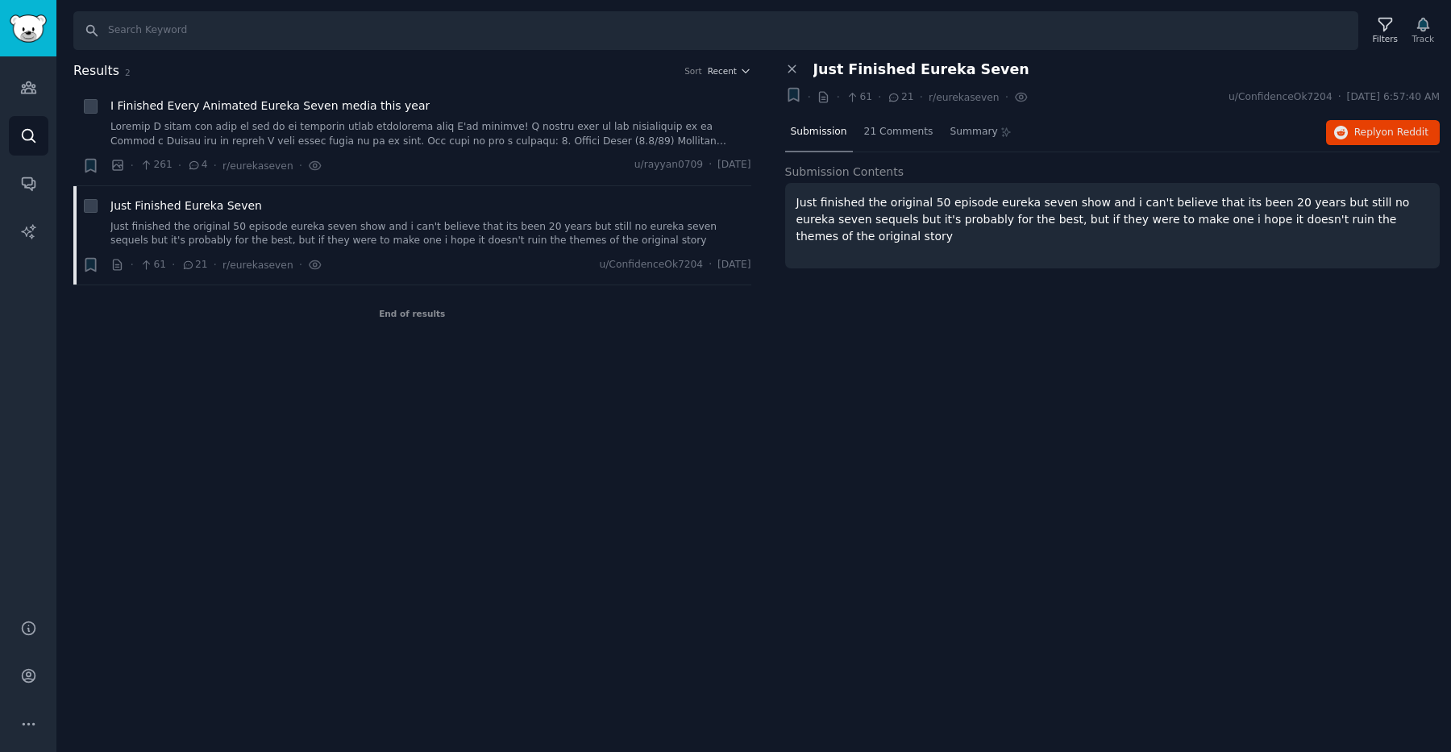
click at [871, 69] on span "Just Finished Eureka Seven" at bounding box center [921, 69] width 216 height 17
click at [913, 140] on div "21 Comments" at bounding box center [899, 133] width 81 height 39
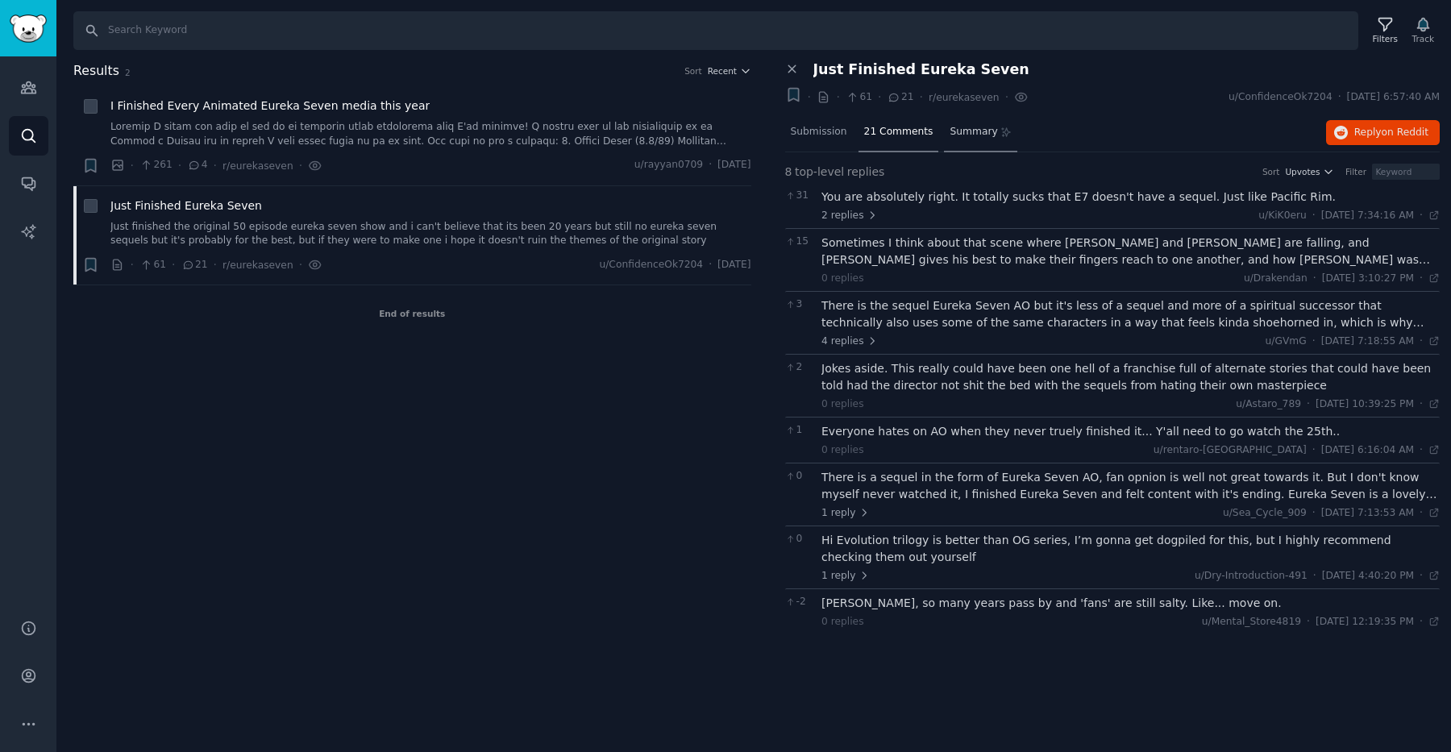
click at [957, 131] on span "Summary" at bounding box center [974, 132] width 48 height 15
